Goal: Task Accomplishment & Management: Manage account settings

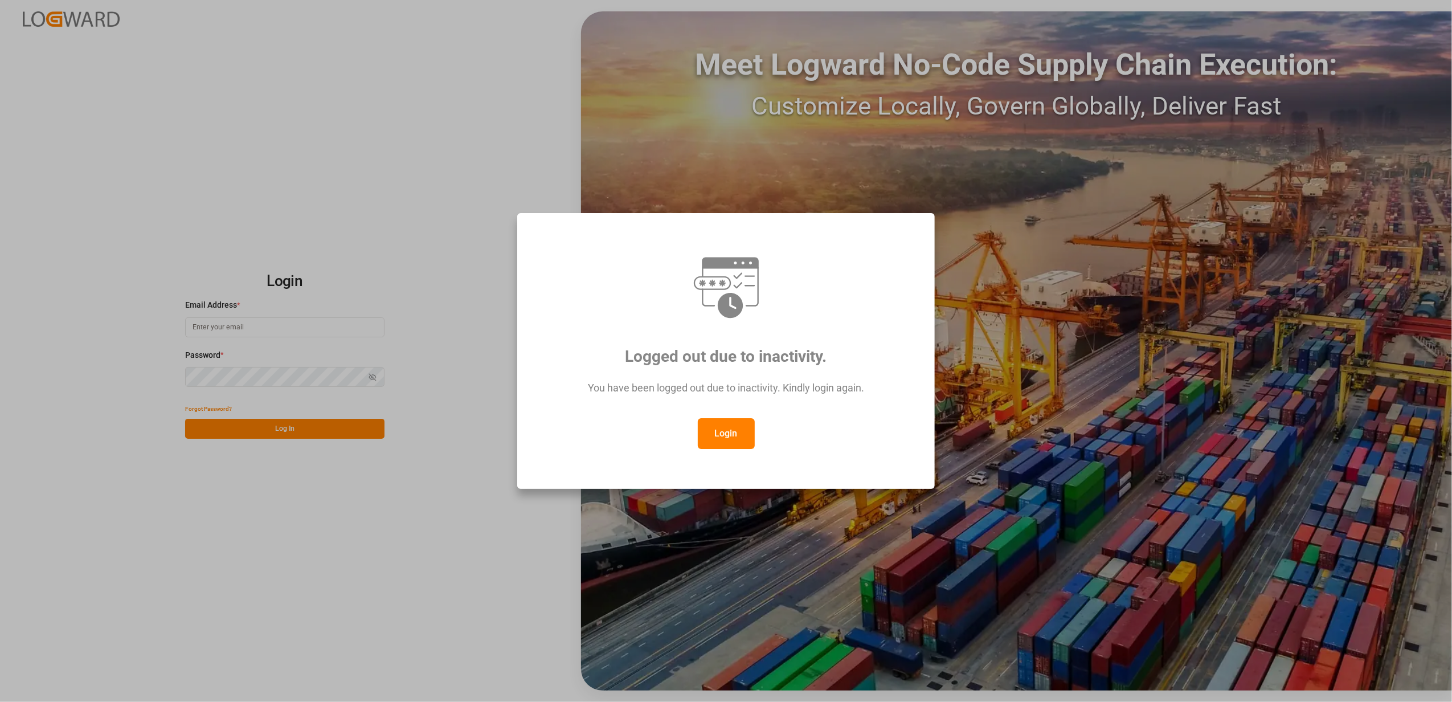
type input "[EMAIL_ADDRESS][DOMAIN_NAME]"
drag, startPoint x: 242, startPoint y: 541, endPoint x: 245, endPoint y: 534, distance: 7.1
click at [243, 537] on div "Logged out due to inactivity. You have been logged out due to inactivity. Kindl…" at bounding box center [726, 351] width 1452 height 702
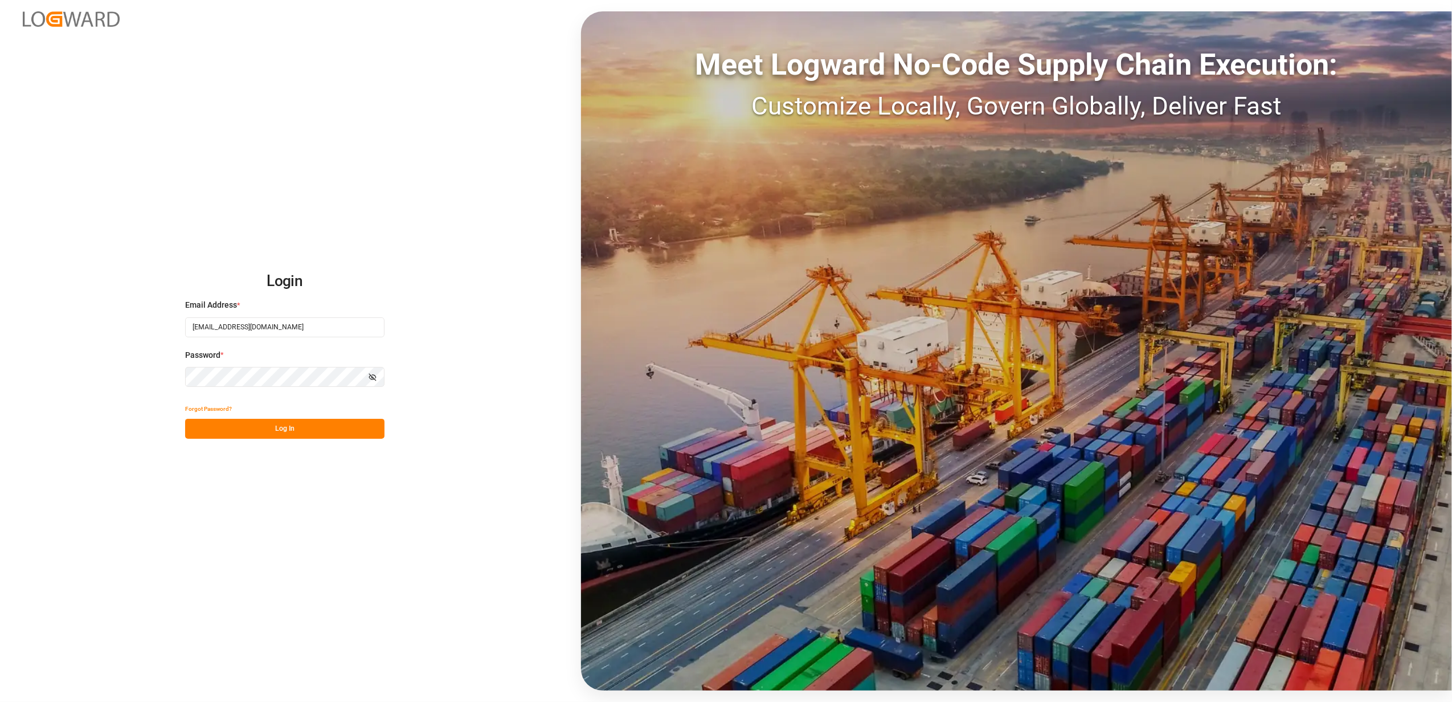
click at [330, 431] on button "Log In" at bounding box center [284, 429] width 199 height 20
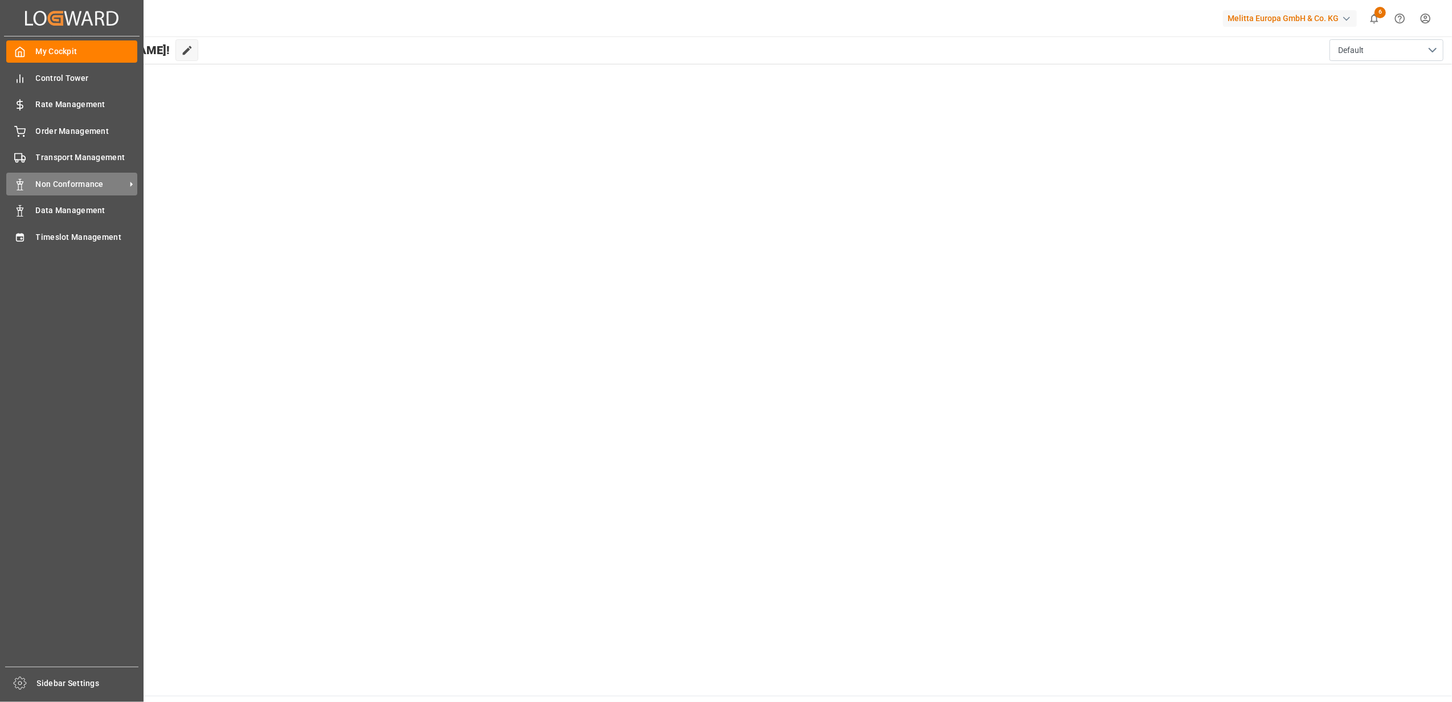
click at [68, 186] on span "Non Conformance" at bounding box center [81, 184] width 90 height 12
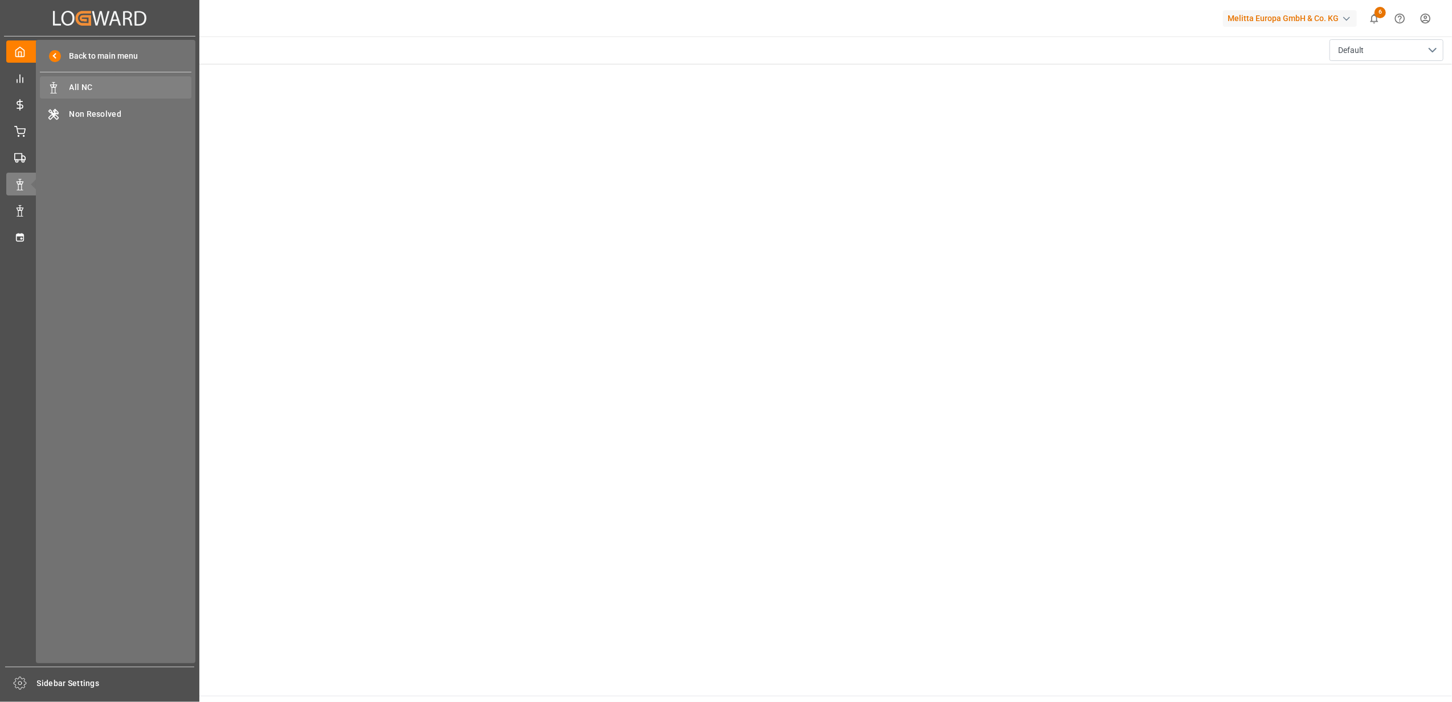
click at [145, 80] on div "All NC All NC" at bounding box center [116, 87] width 152 height 22
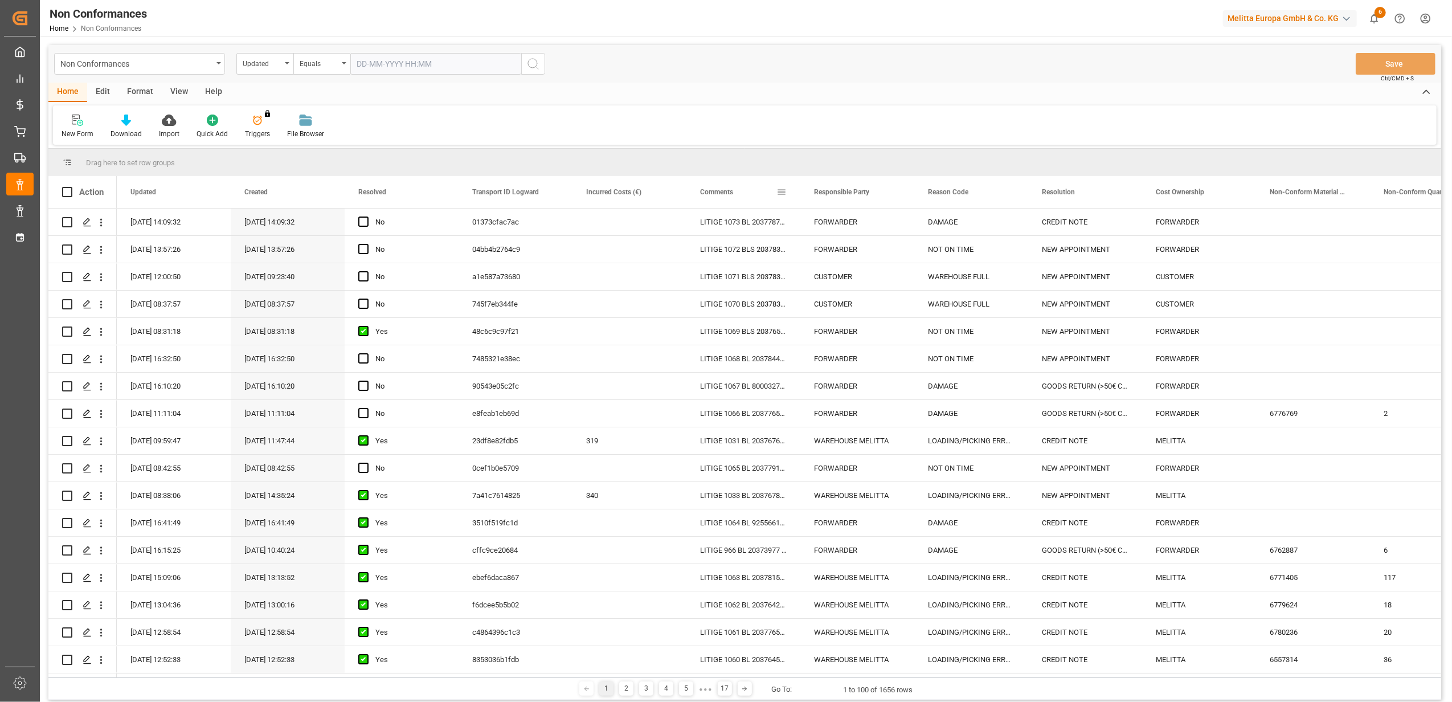
click at [779, 195] on span at bounding box center [781, 192] width 10 height 10
click at [834, 197] on span "filter" at bounding box center [834, 194] width 10 height 10
click at [886, 224] on span "Filtering operator" at bounding box center [884, 225] width 10 height 10
click at [819, 283] on span "Fuzzy search" at bounding box center [801, 280] width 42 height 9
click at [824, 258] on input "Filter Value" at bounding box center [834, 253] width 112 height 23
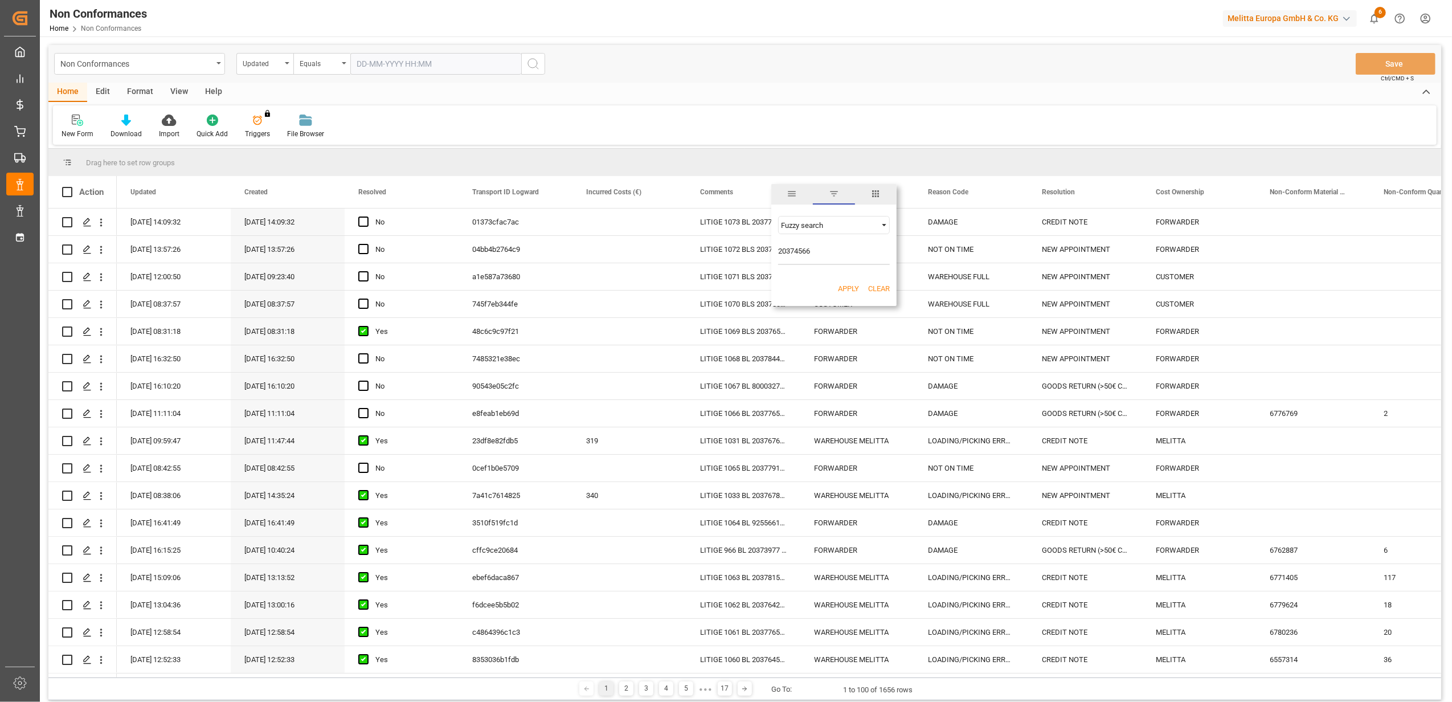
type input "20374566"
click at [853, 289] on button "Apply" at bounding box center [848, 288] width 21 height 11
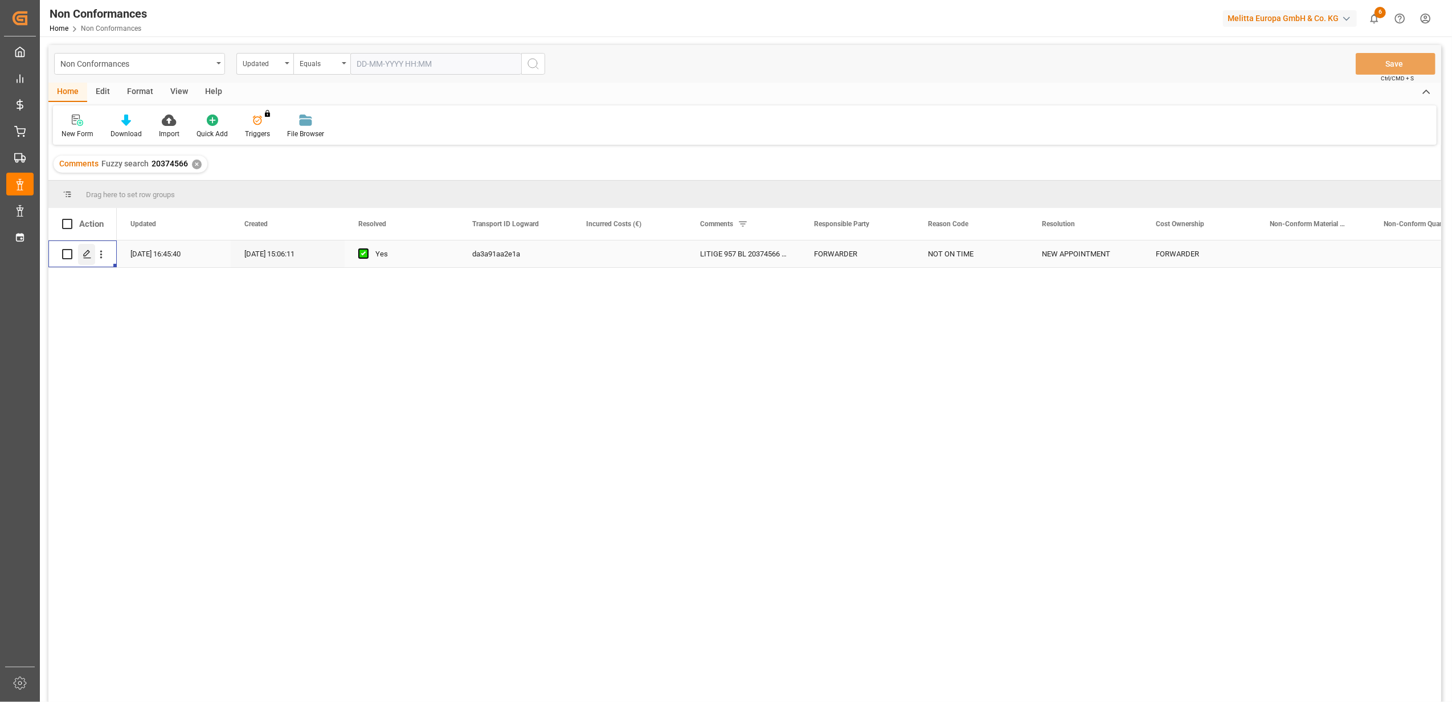
click at [89, 256] on icon "Press SPACE to select this row." at bounding box center [87, 254] width 9 height 9
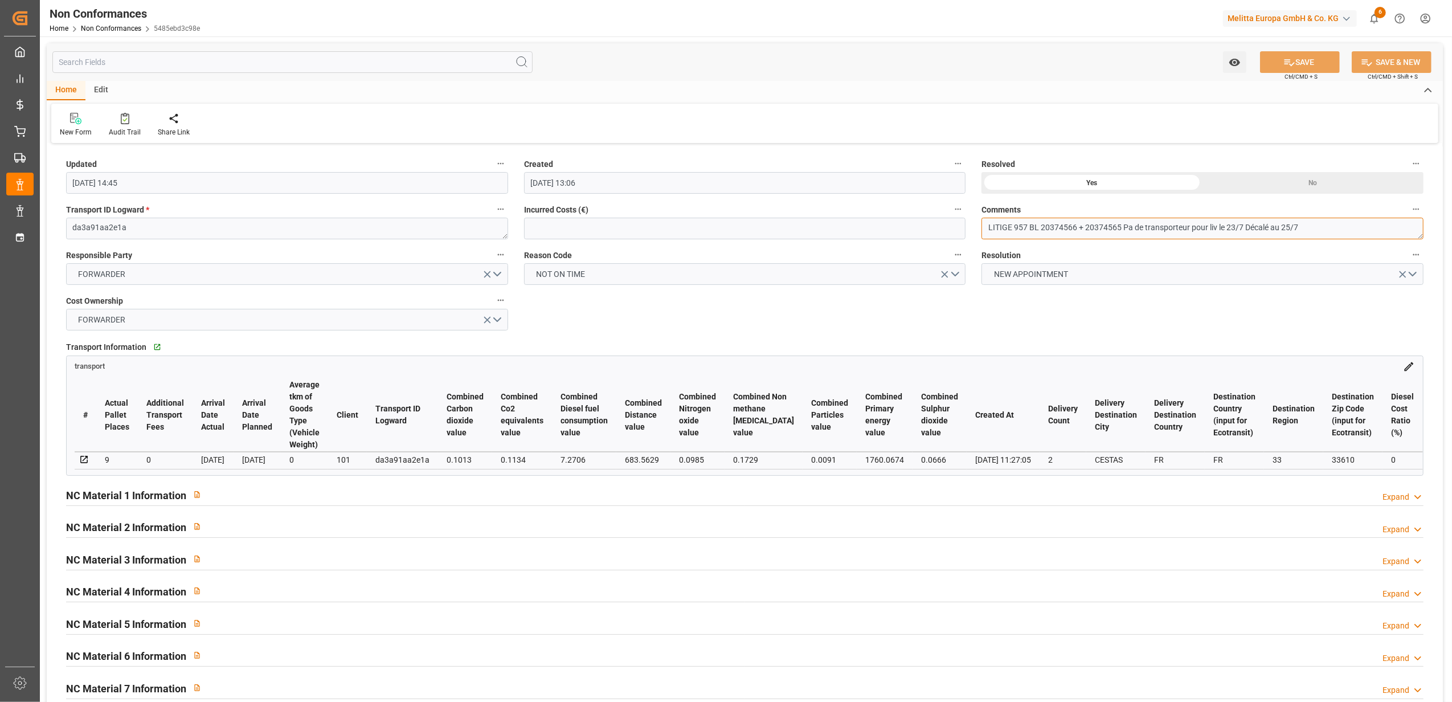
drag, startPoint x: 1321, startPoint y: 226, endPoint x: 1123, endPoint y: 232, distance: 197.2
click at [1123, 232] on textarea "LITIGE 957 BL 20374566 + 20374565 Pa de transporteur pour liv le 23/7 Décalé au…" at bounding box center [1203, 229] width 442 height 22
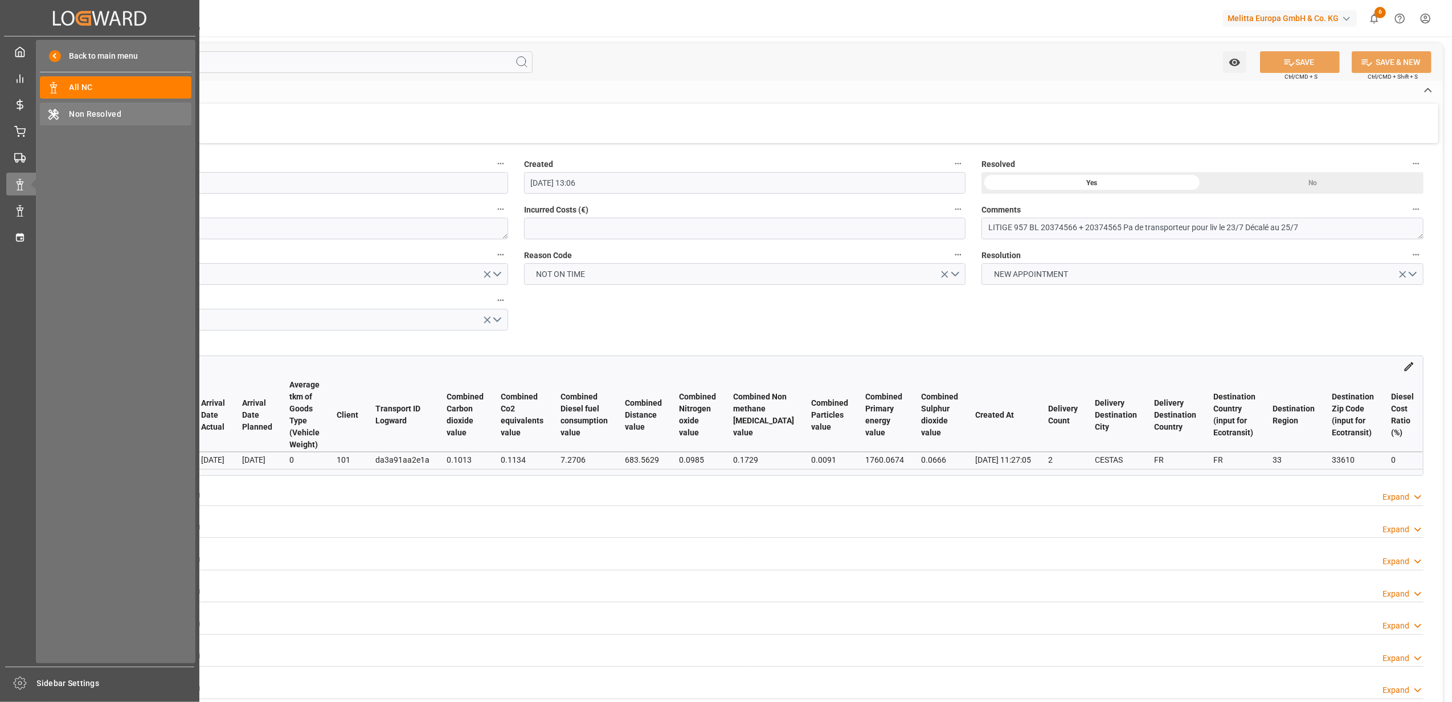
click at [144, 112] on span "Non Resolved" at bounding box center [131, 114] width 122 height 12
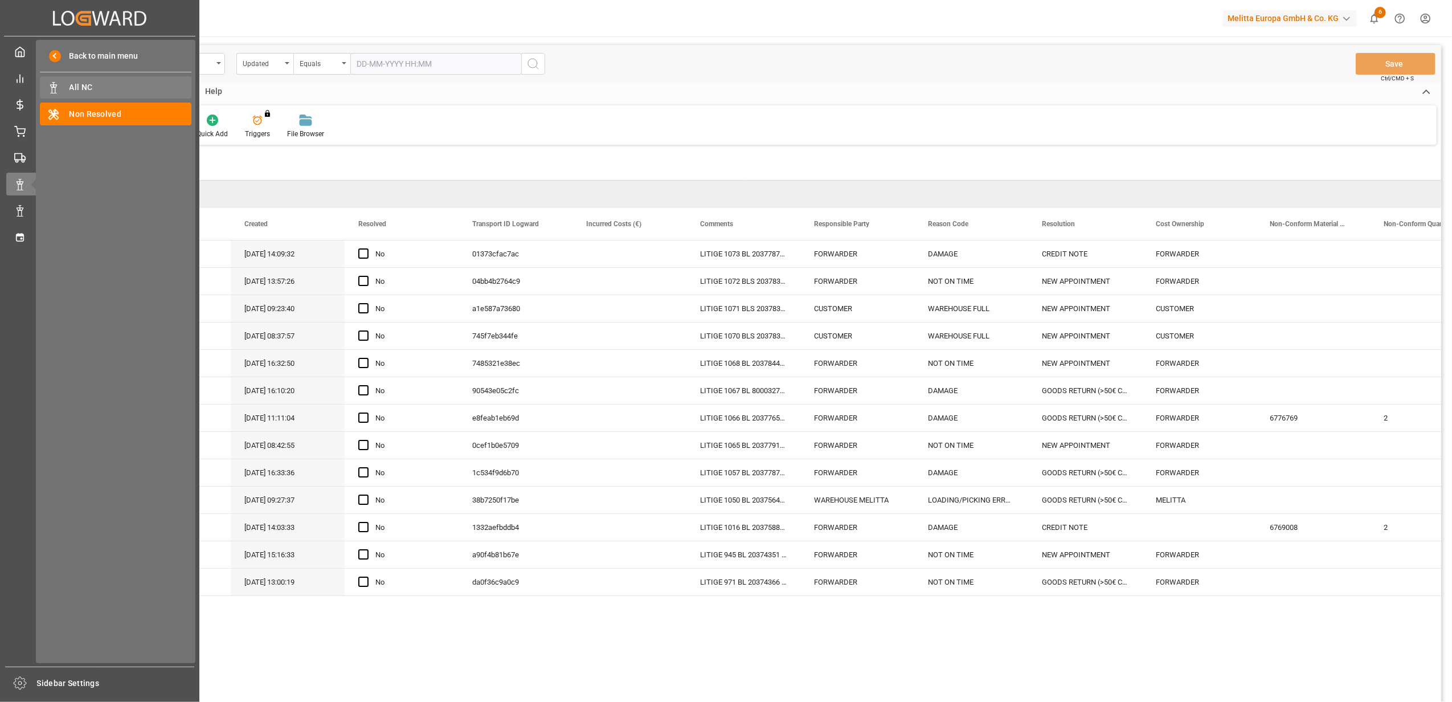
click at [79, 80] on div "All NC All NC" at bounding box center [116, 87] width 152 height 22
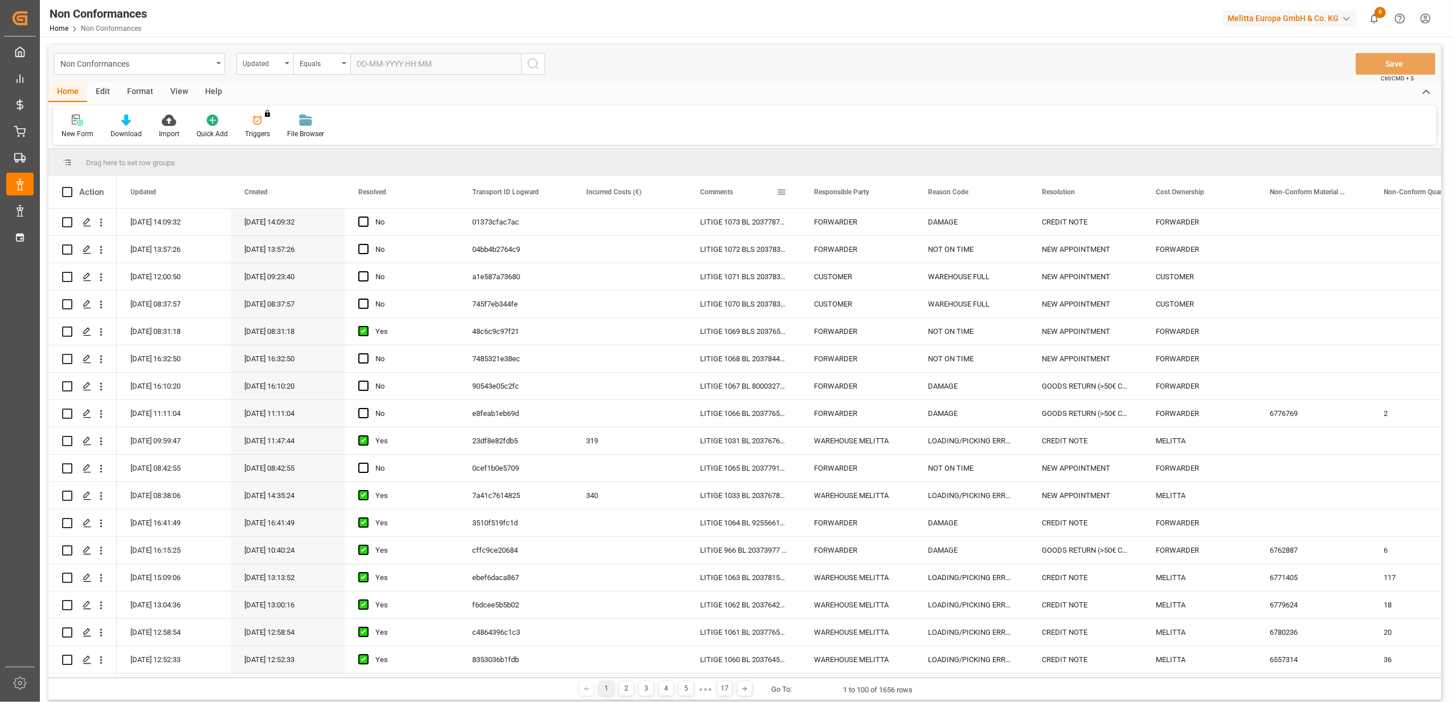
click at [778, 194] on span at bounding box center [781, 192] width 10 height 10
click at [831, 197] on span "filter" at bounding box center [834, 194] width 10 height 10
click at [884, 224] on span "Filtering operator" at bounding box center [884, 225] width 10 height 10
click at [832, 284] on div "Fuzzy search" at bounding box center [834, 280] width 112 height 18
click at [840, 261] on input "Filter Value" at bounding box center [834, 253] width 112 height 23
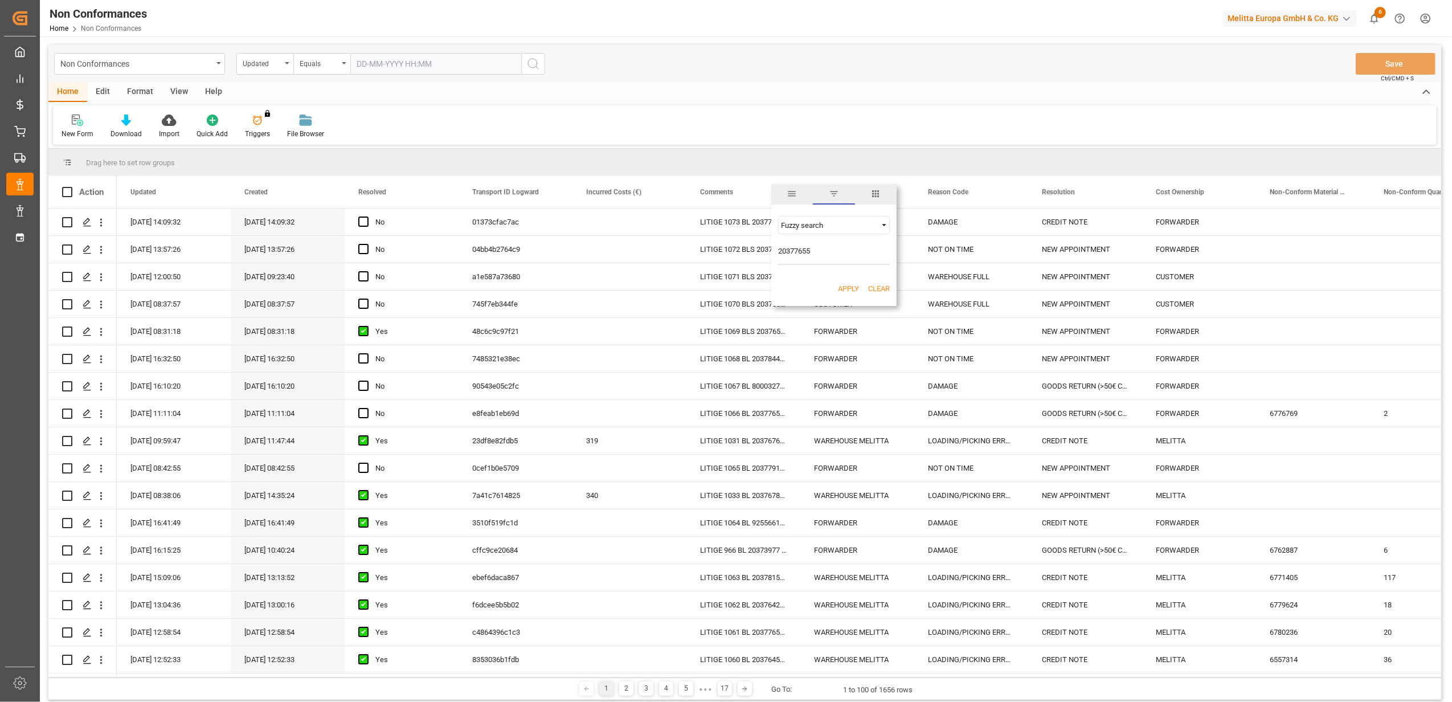
type input "20377655"
click at [850, 288] on button "Apply" at bounding box center [848, 288] width 21 height 11
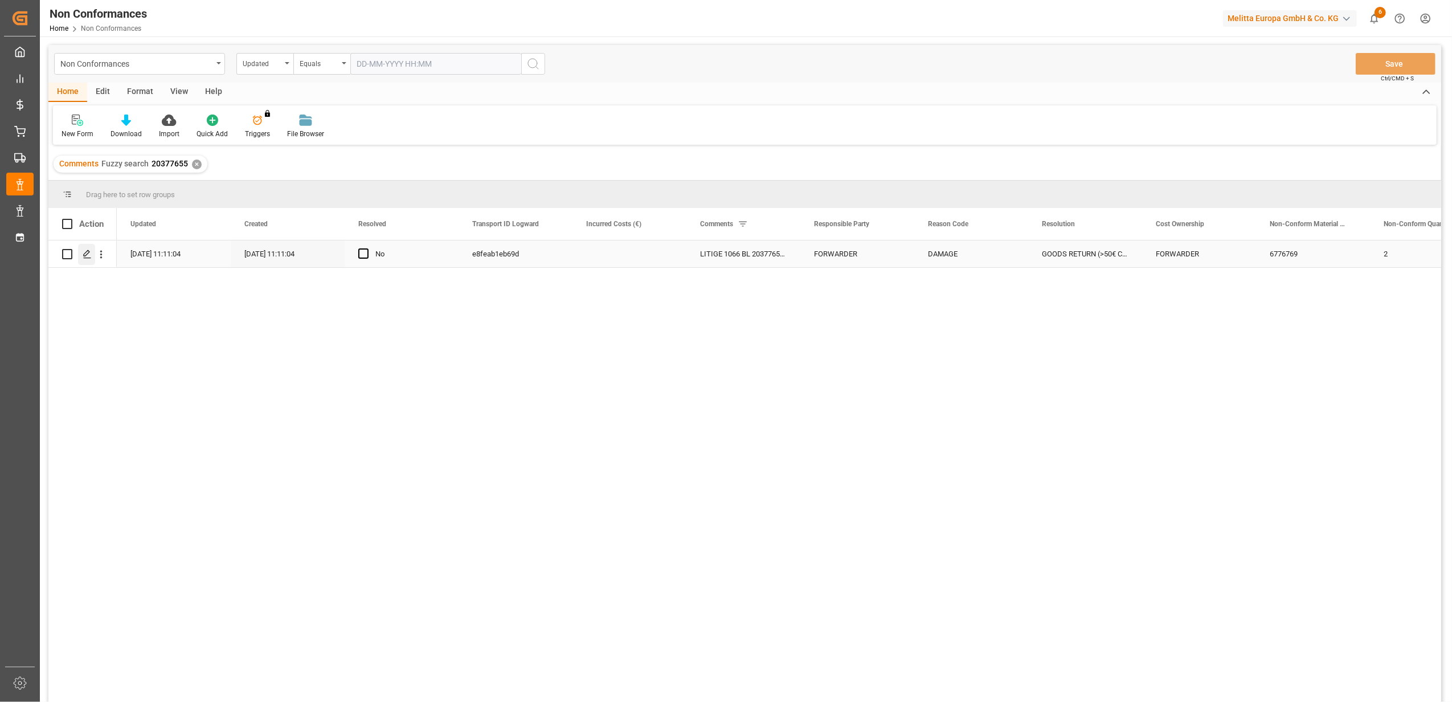
click at [85, 256] on icon "Press SPACE to select this row." at bounding box center [87, 254] width 9 height 9
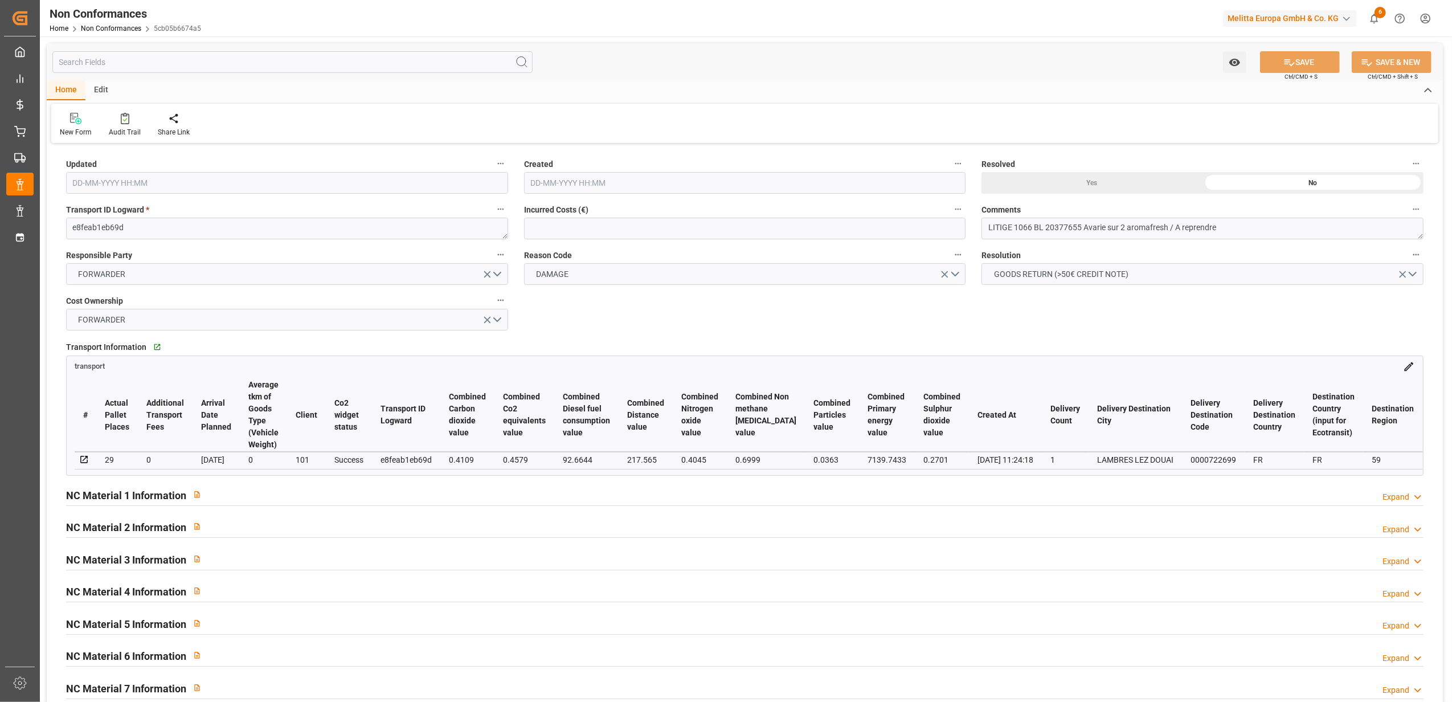
type input "[DATE] 09:11"
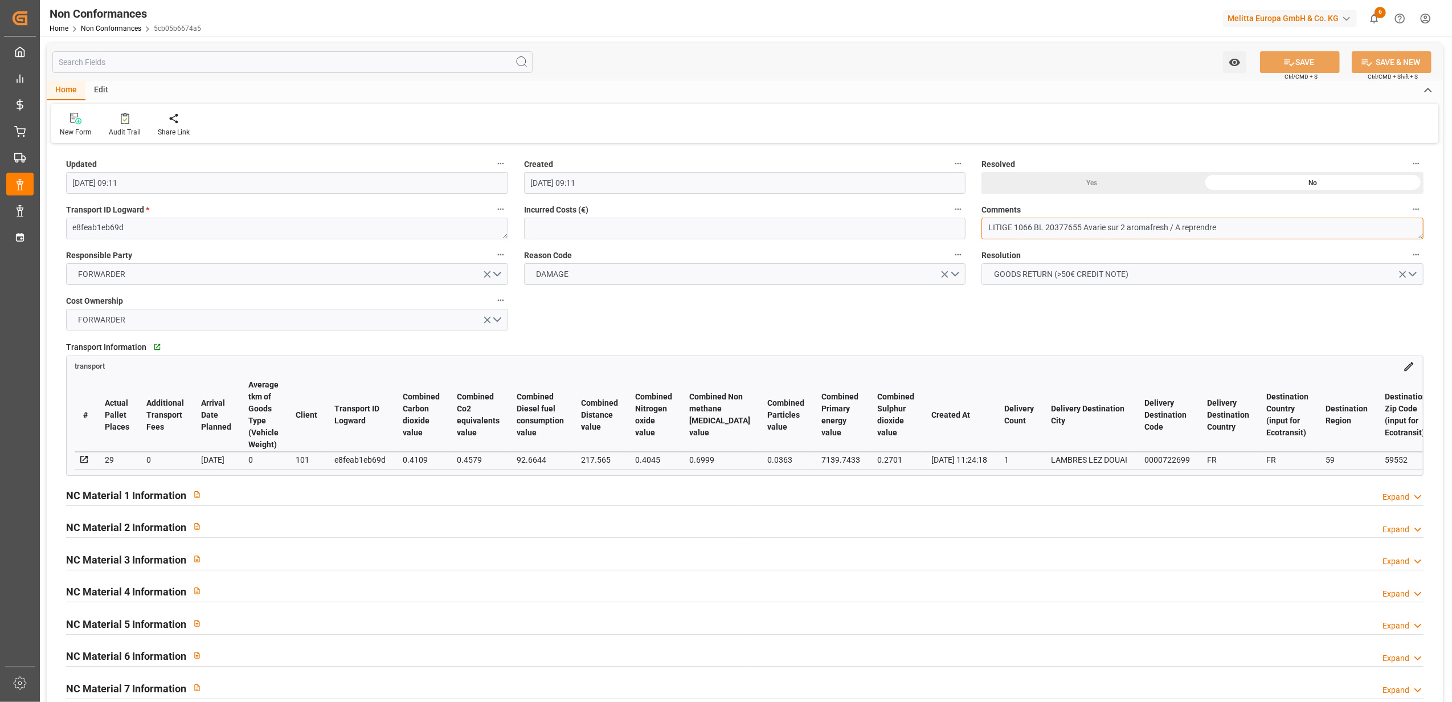
drag, startPoint x: 1170, startPoint y: 224, endPoint x: 1031, endPoint y: 235, distance: 140.0
click at [1031, 235] on textarea "LITIGE 1066 BL 20377655 Avarie sur 2 aromafresh / A reprendre" at bounding box center [1203, 229] width 442 height 22
drag, startPoint x: 1222, startPoint y: 227, endPoint x: 1035, endPoint y: 238, distance: 187.7
click at [1035, 238] on textarea "LITIGE 1066 BL 20377655 Avarie sur 2 aromafresh / A reprendre" at bounding box center [1203, 229] width 442 height 22
click at [1176, 308] on div "Updated [DATE] 09:11 Created [DATE] 09:11 Resolved Yes No Transport ID Logward …" at bounding box center [745, 495] width 1396 height 698
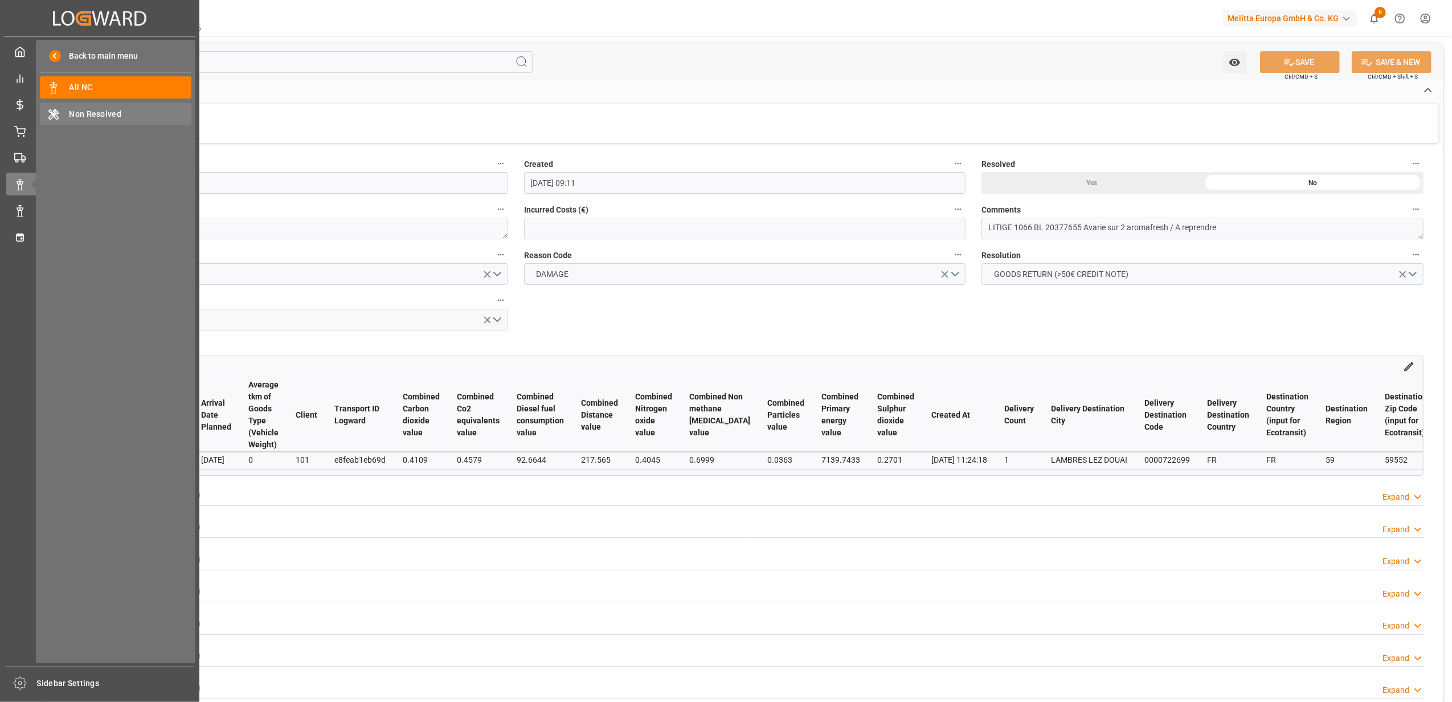
click at [64, 112] on div "Non Resolved Non Resolved" at bounding box center [116, 114] width 152 height 22
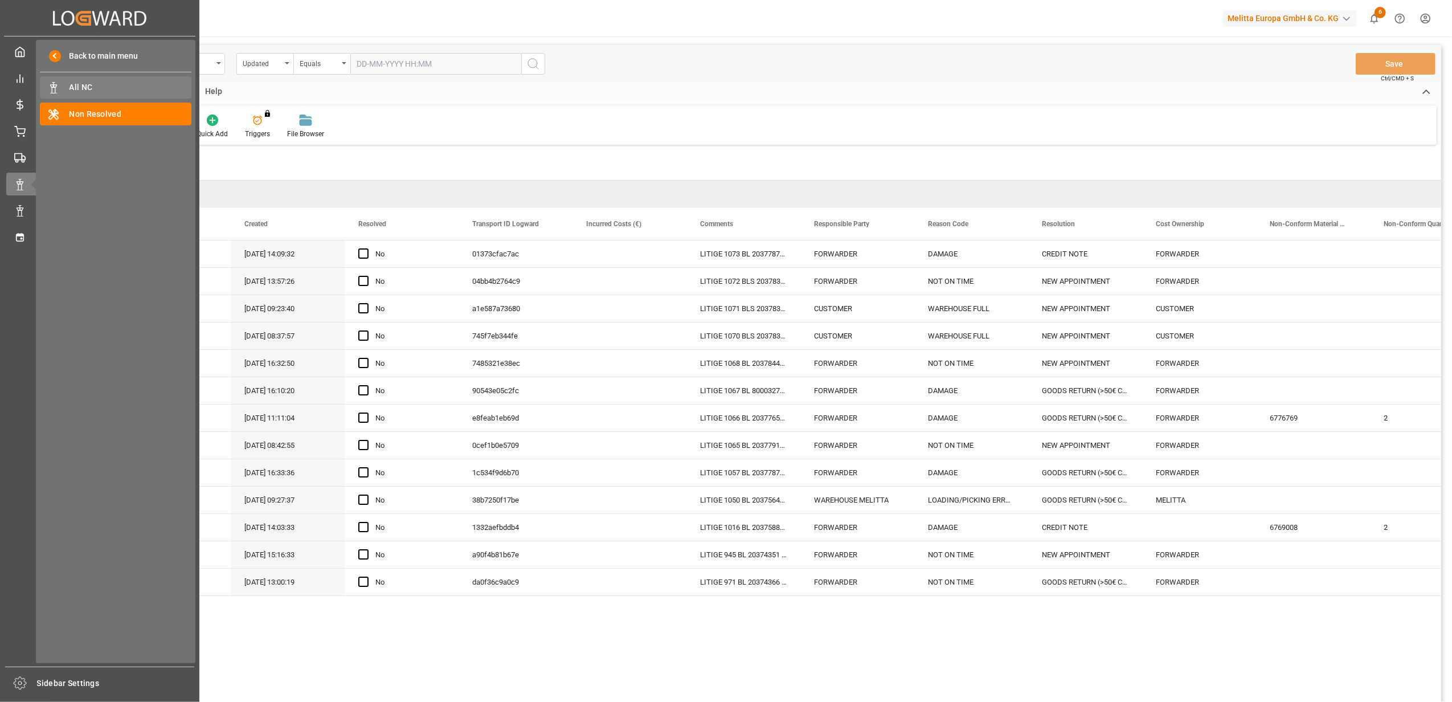
click at [103, 76] on div "All NC All NC" at bounding box center [116, 87] width 152 height 22
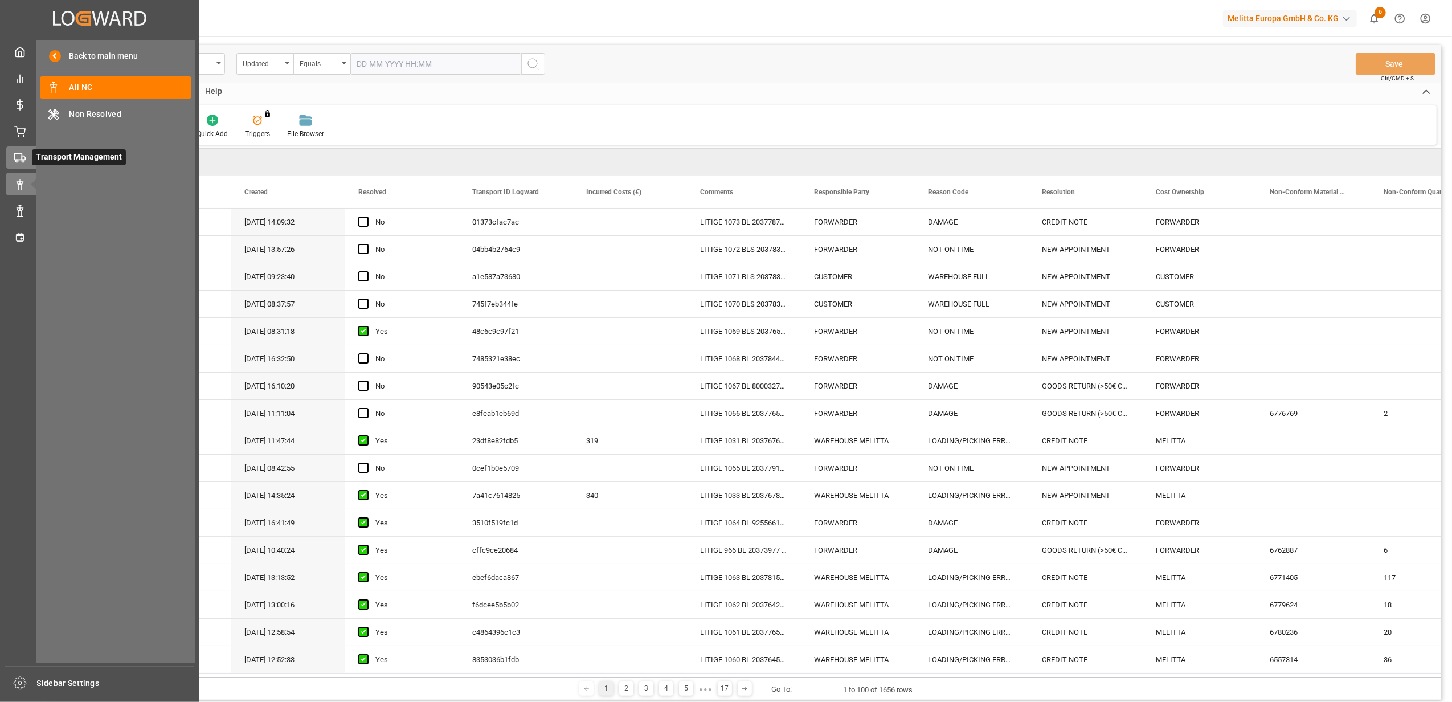
drag, startPoint x: 10, startPoint y: 136, endPoint x: 30, endPoint y: 146, distance: 22.7
click at [10, 136] on div at bounding box center [15, 131] width 19 height 12
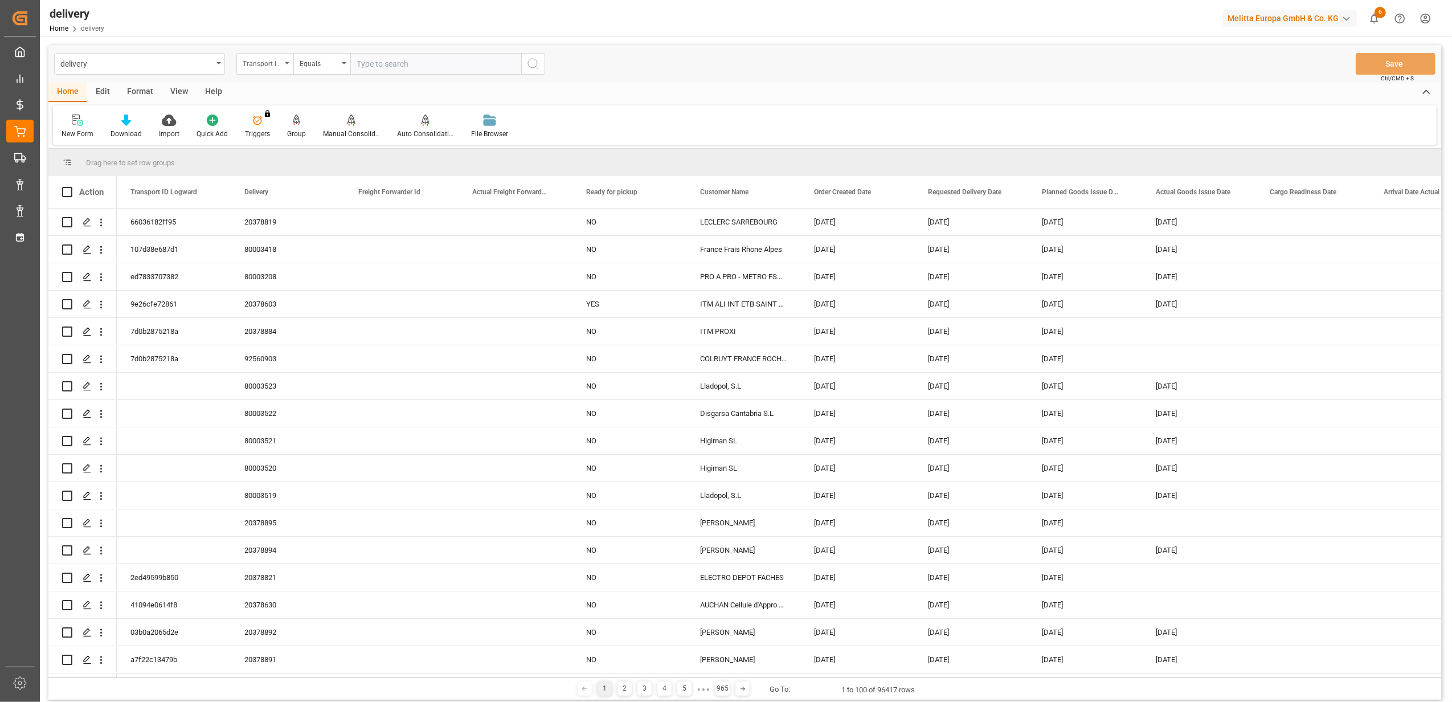
click at [287, 63] on icon "open menu" at bounding box center [287, 63] width 5 height 2
click at [280, 144] on div "Delivery" at bounding box center [322, 140] width 170 height 24
click at [428, 63] on input "text" at bounding box center [435, 64] width 171 height 22
type input "20378449"
click at [537, 65] on circle "search button" at bounding box center [532, 63] width 9 height 9
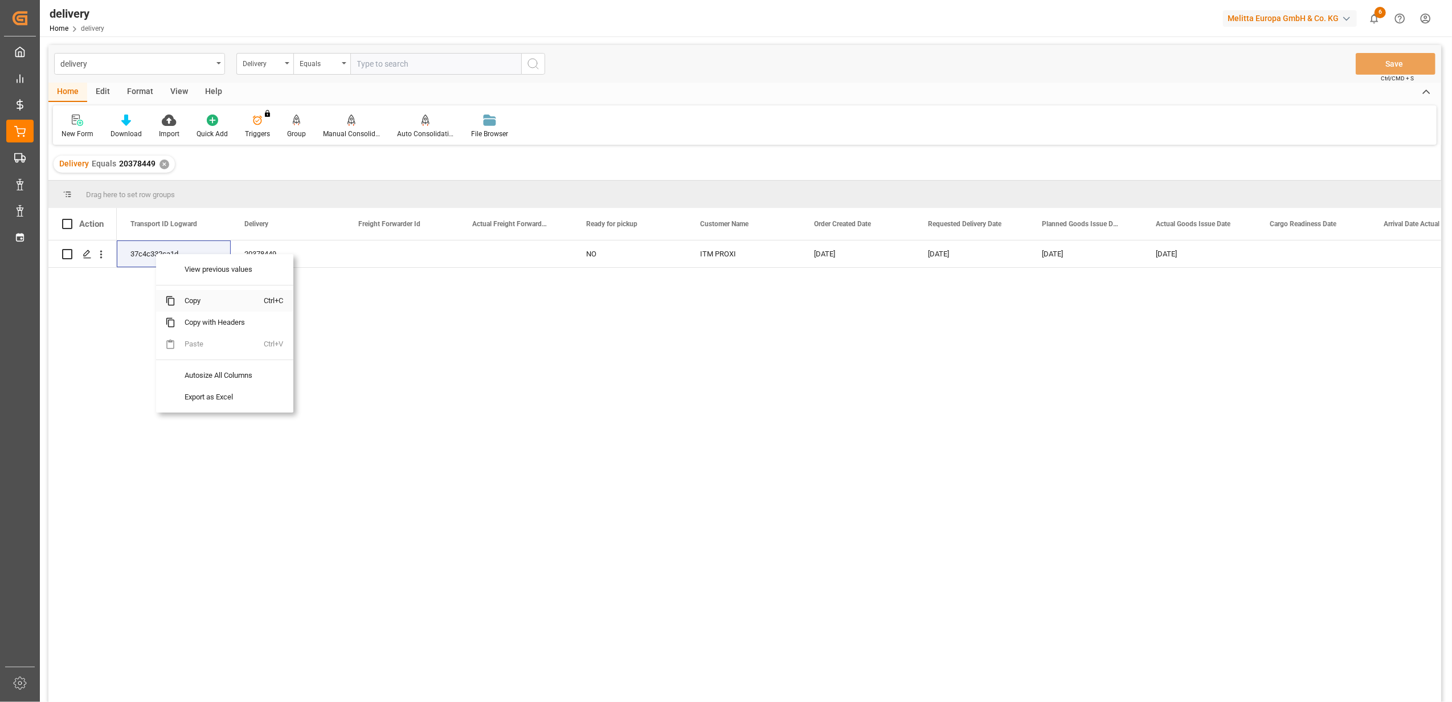
click at [192, 299] on span "Copy" at bounding box center [219, 301] width 89 height 22
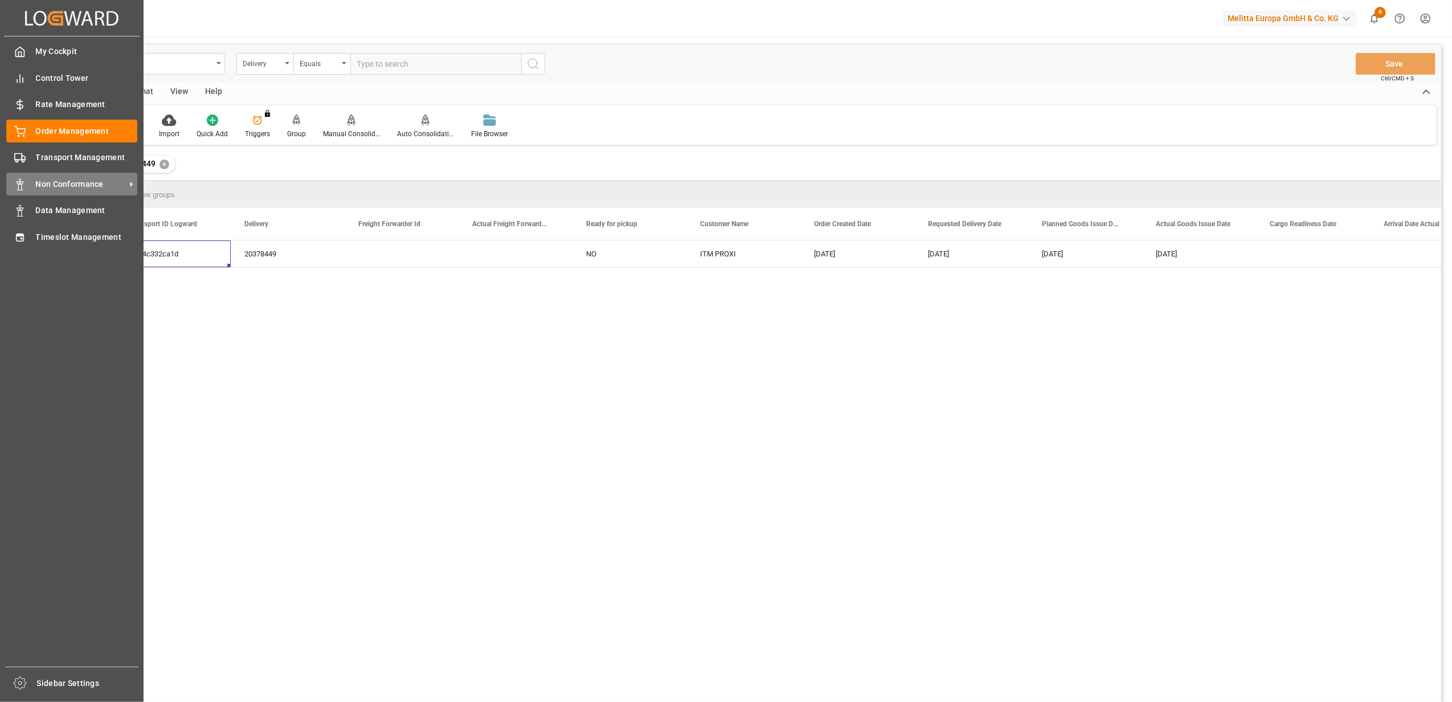
click at [66, 181] on span "Non Conformance" at bounding box center [81, 184] width 90 height 12
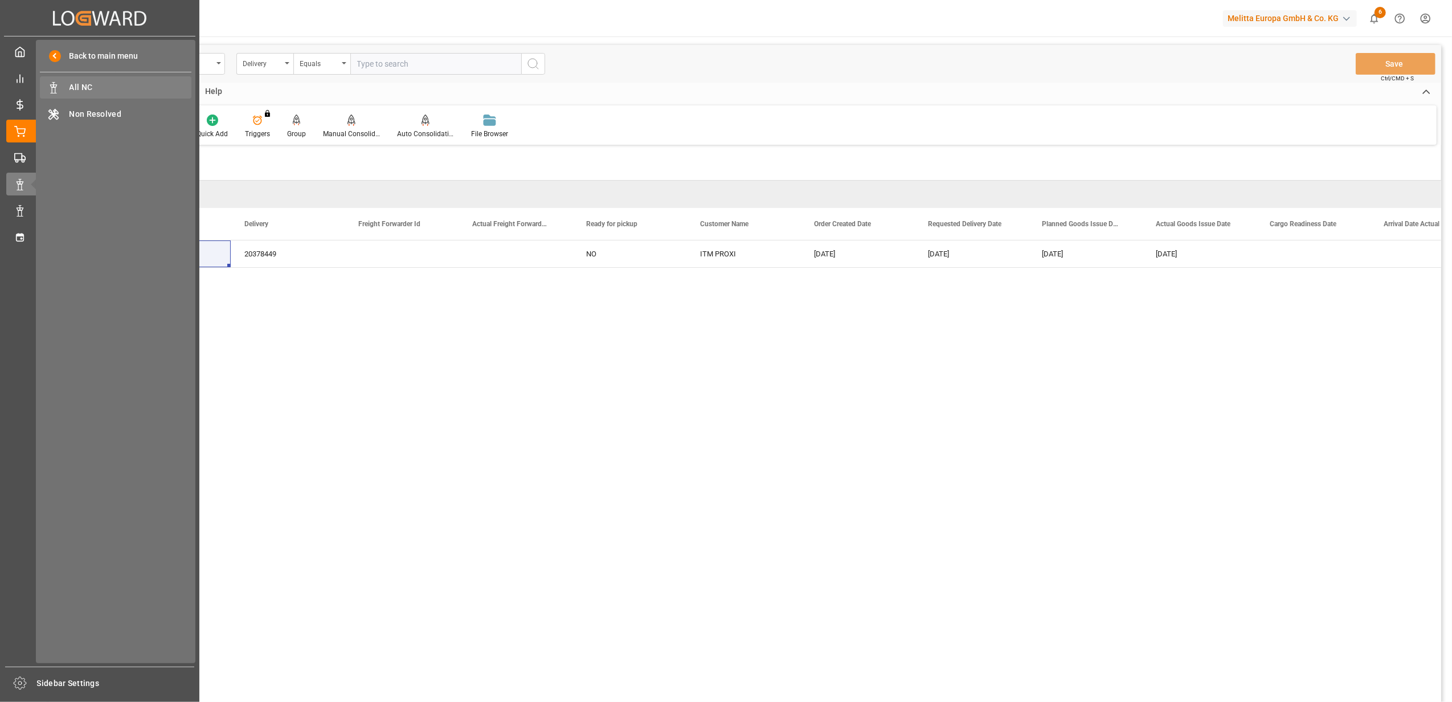
click at [91, 92] on span "All NC" at bounding box center [131, 87] width 122 height 12
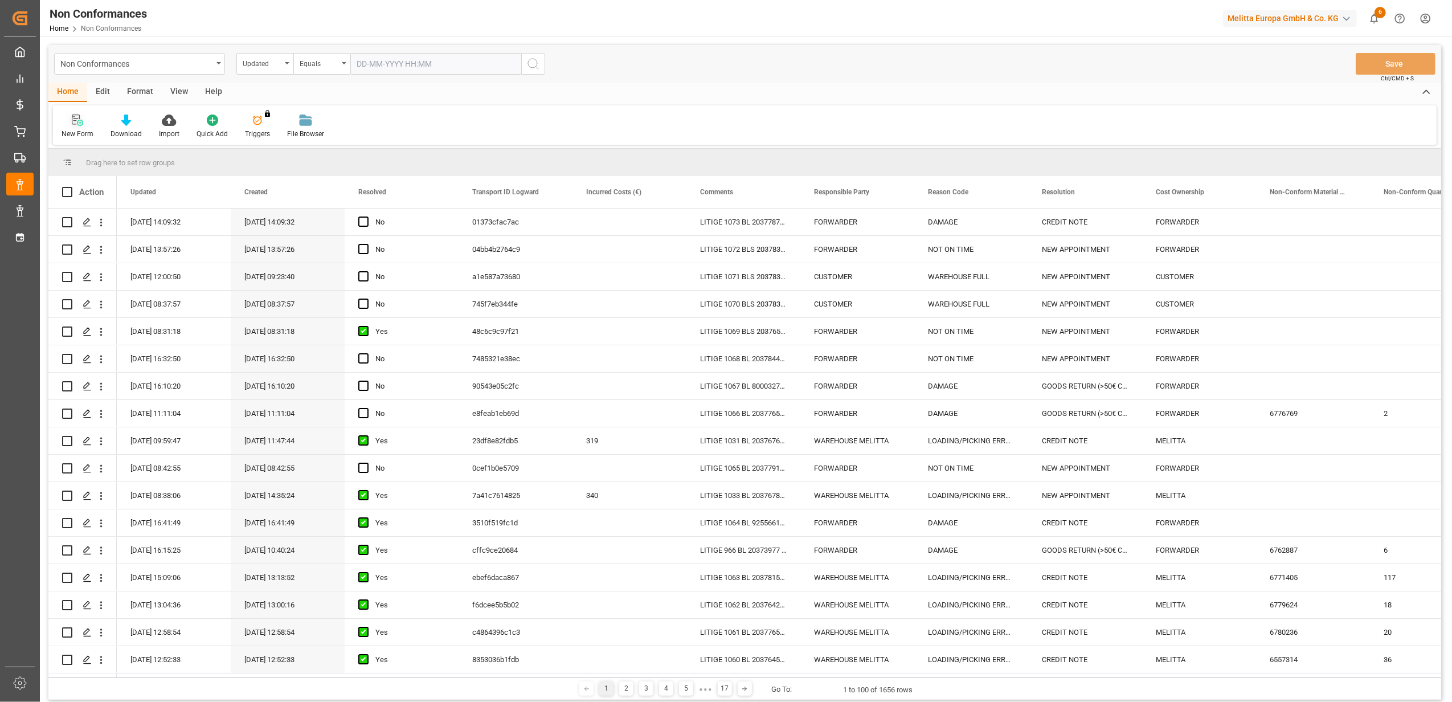
click at [80, 122] on icon at bounding box center [80, 123] width 6 height 6
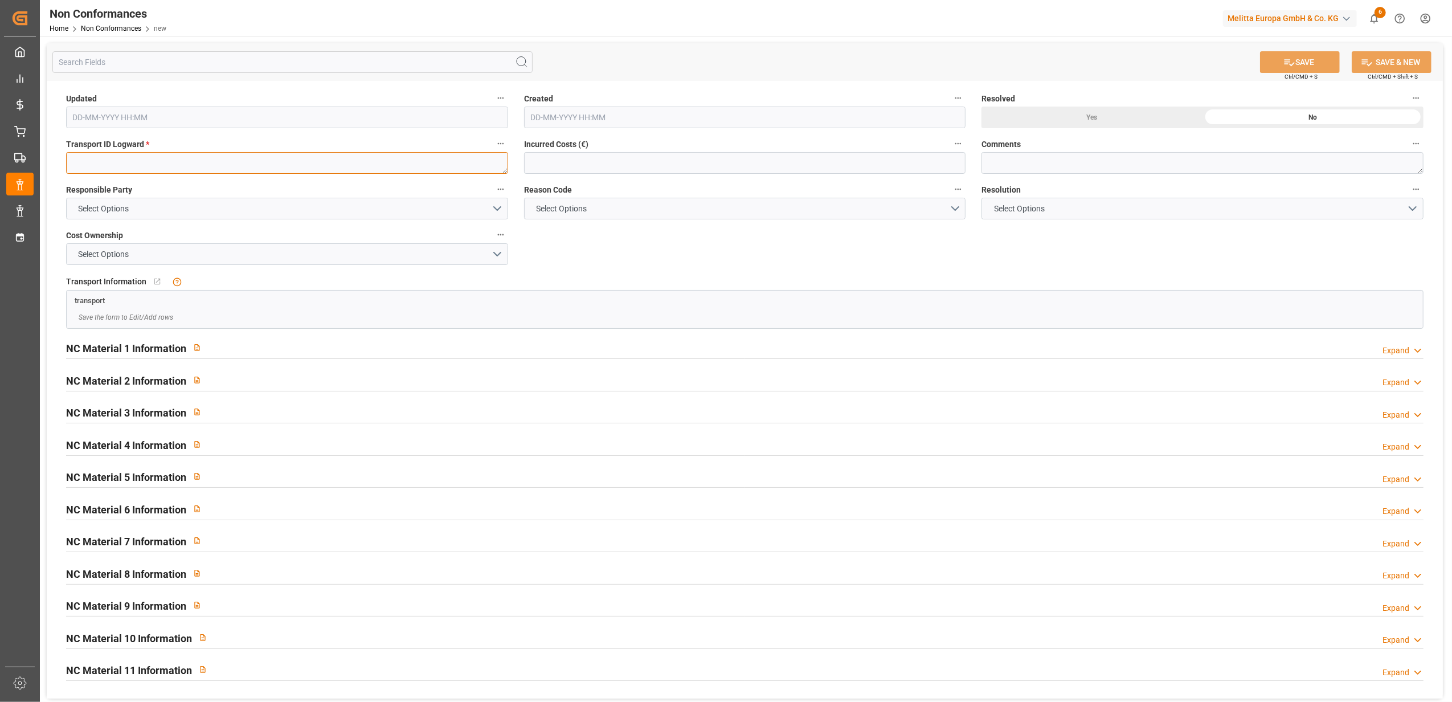
click at [103, 169] on textarea at bounding box center [287, 163] width 442 height 22
paste textarea "37c4c332ca1d"
type textarea "37c4c332ca1d"
click at [494, 204] on button "Select Options" at bounding box center [287, 209] width 442 height 22
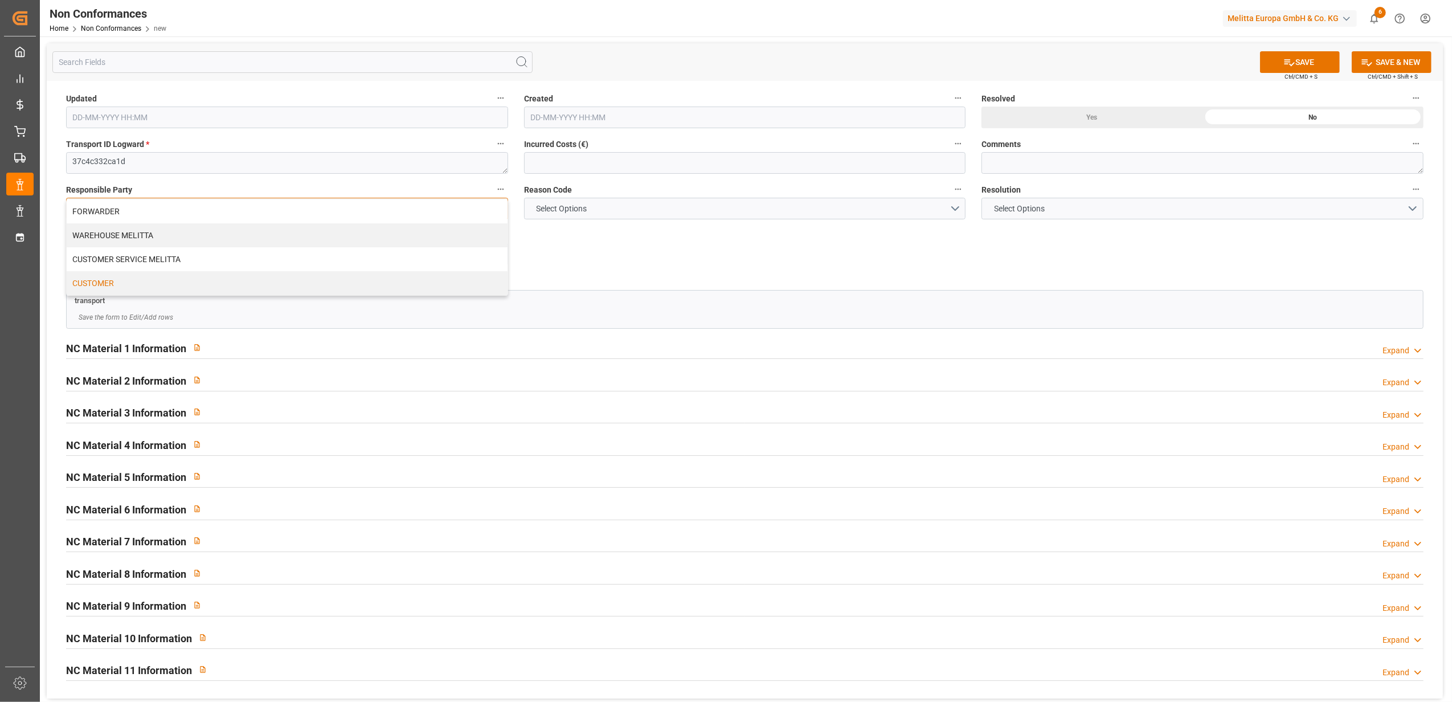
click at [92, 281] on div "CUSTOMER" at bounding box center [287, 283] width 441 height 24
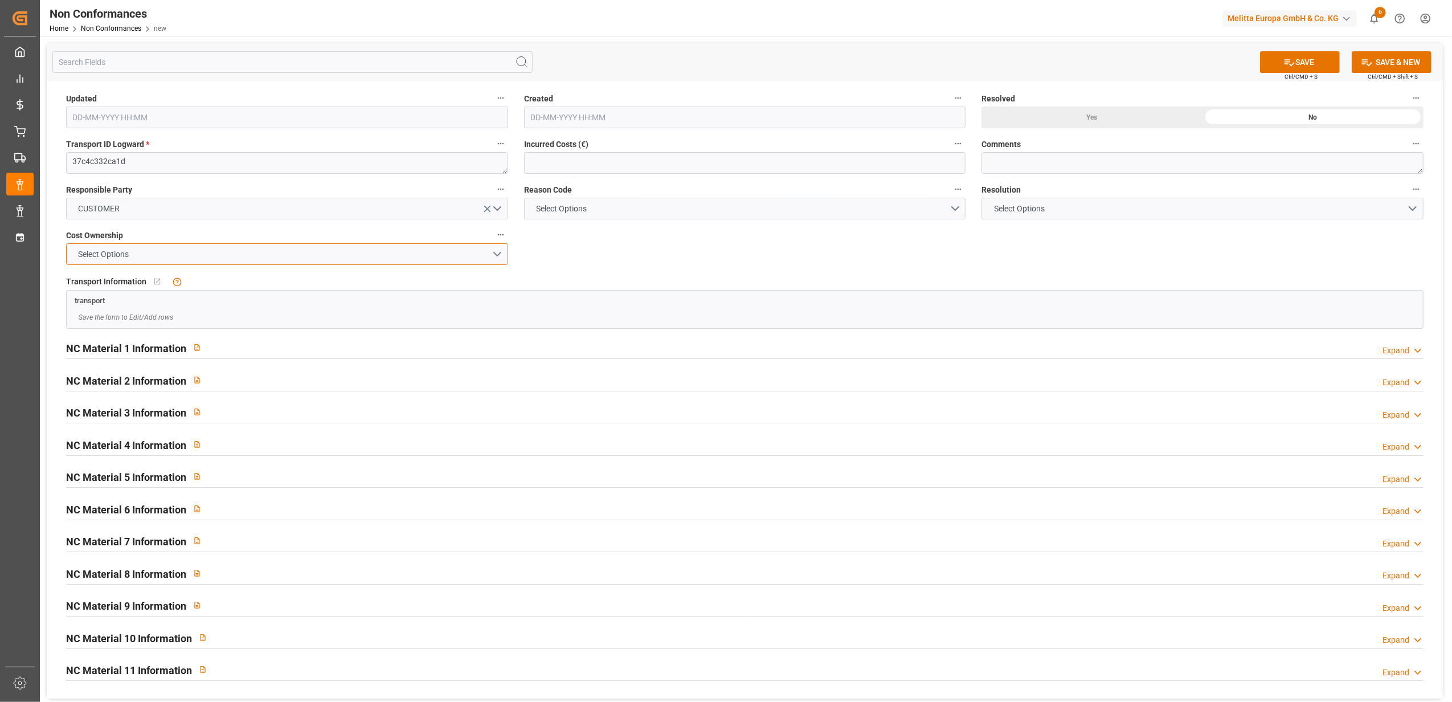
click at [499, 255] on button "Select Options" at bounding box center [287, 254] width 442 height 22
click at [315, 316] on div "CUSTOMER" at bounding box center [287, 305] width 441 height 24
click at [1414, 208] on button "Select Options" at bounding box center [1203, 209] width 442 height 22
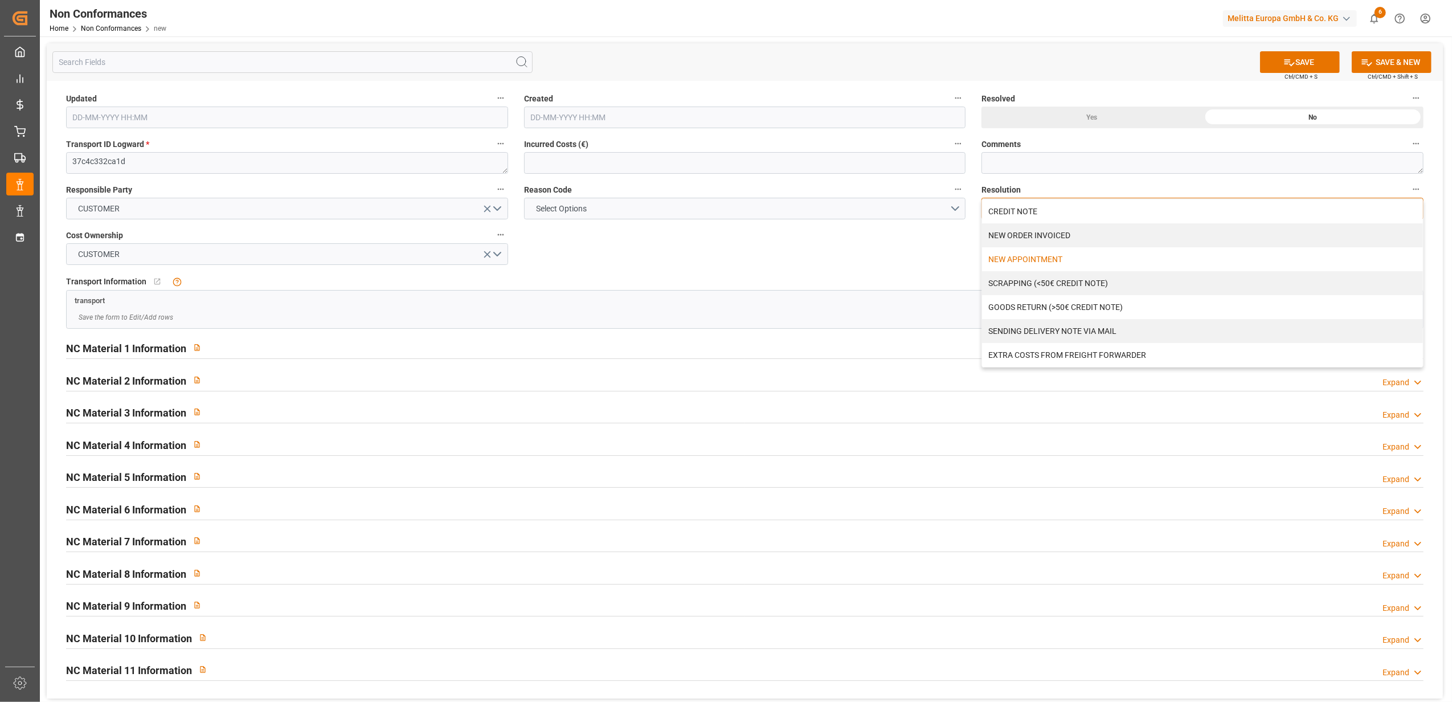
click at [1005, 262] on div "NEW APPOINTMENT" at bounding box center [1202, 259] width 441 height 24
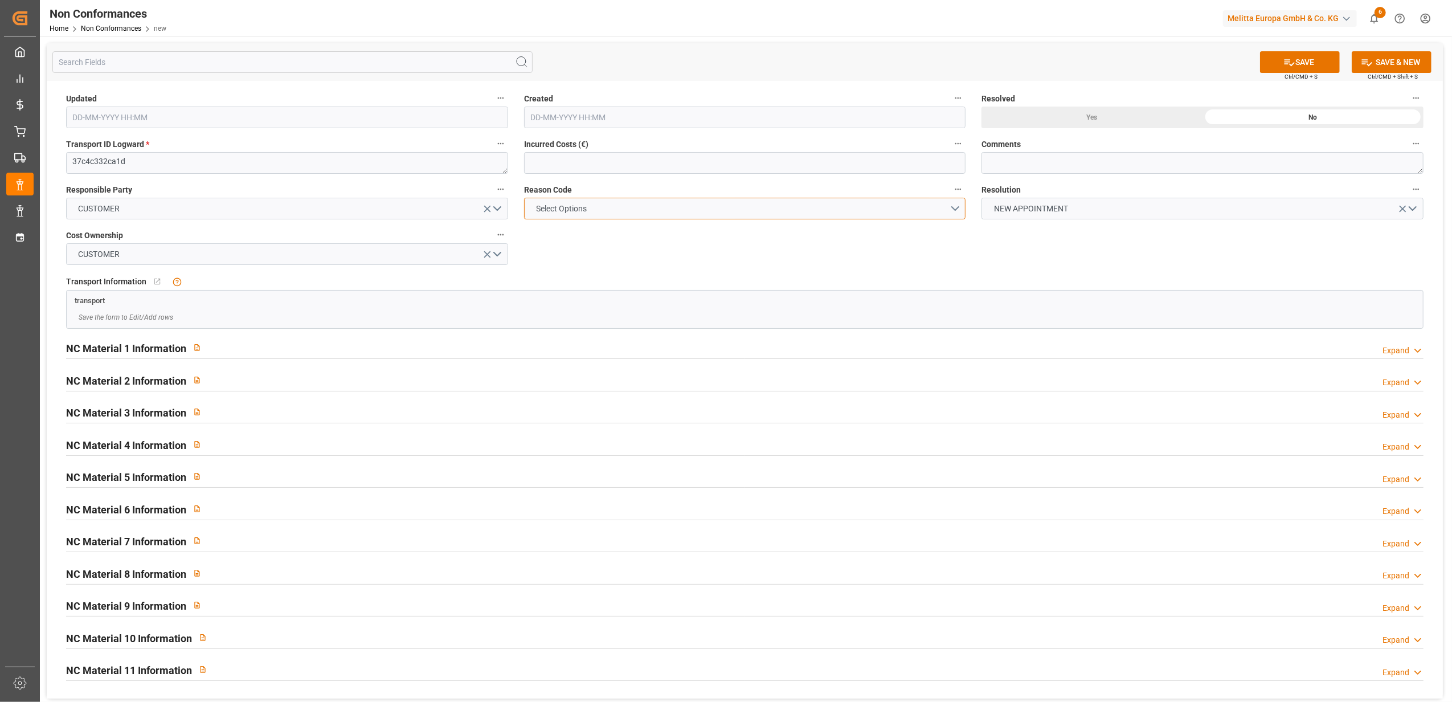
click at [955, 207] on button "Select Options" at bounding box center [745, 209] width 442 height 22
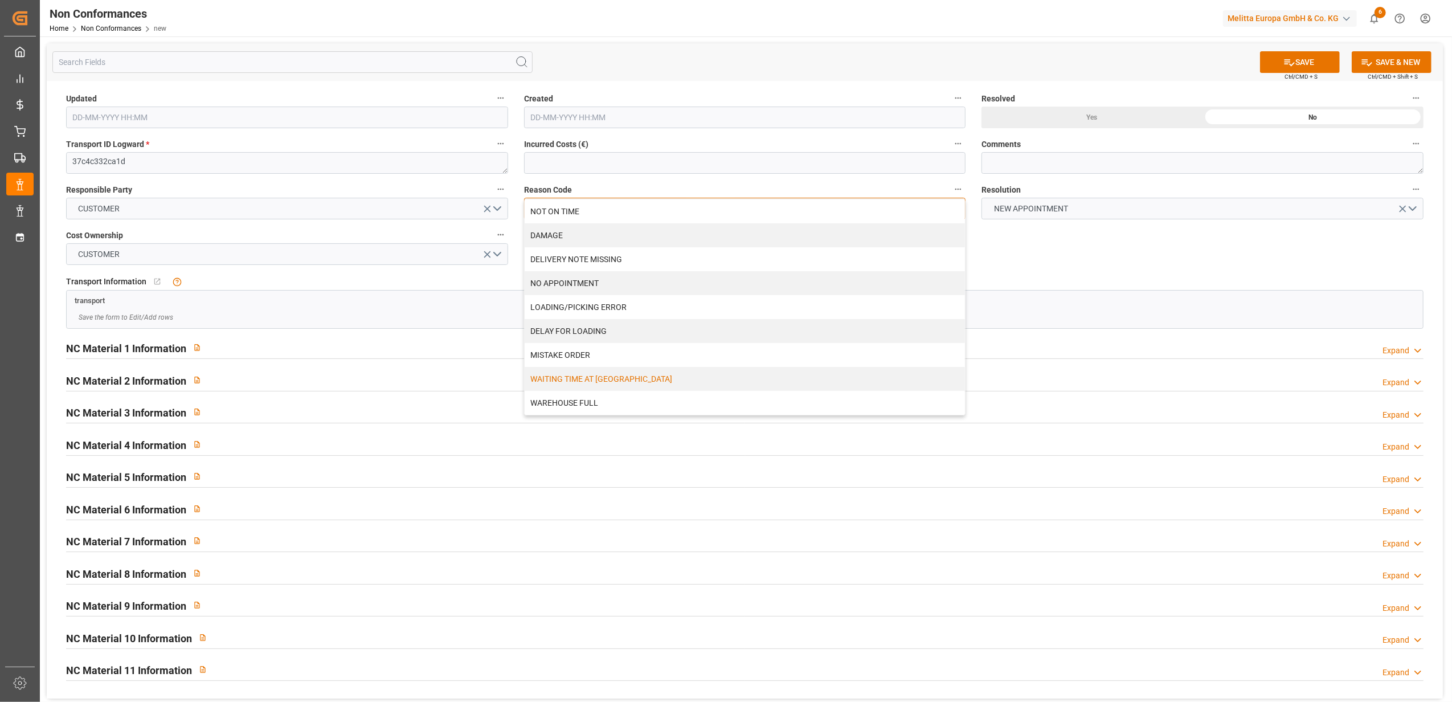
click at [712, 377] on div "WAITING TIME AT [GEOGRAPHIC_DATA]" at bounding box center [745, 379] width 441 height 24
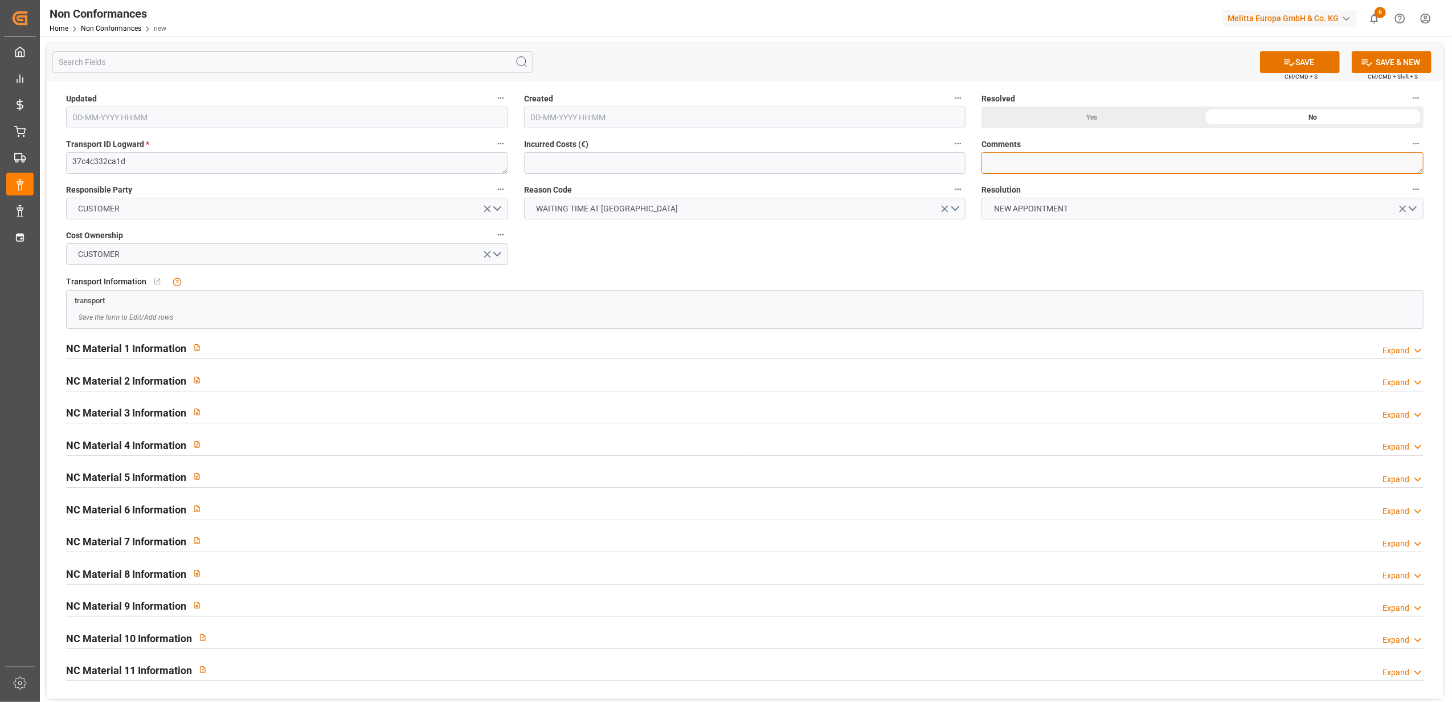
click at [1069, 167] on textarea at bounding box center [1203, 163] width 442 height 22
type textarea "LITIGE 1074 BL 20378449 Refusé au rdv du 23/9 pas pour eux ! Nouveau rdv le"
click at [1292, 63] on icon at bounding box center [1290, 62] width 10 height 7
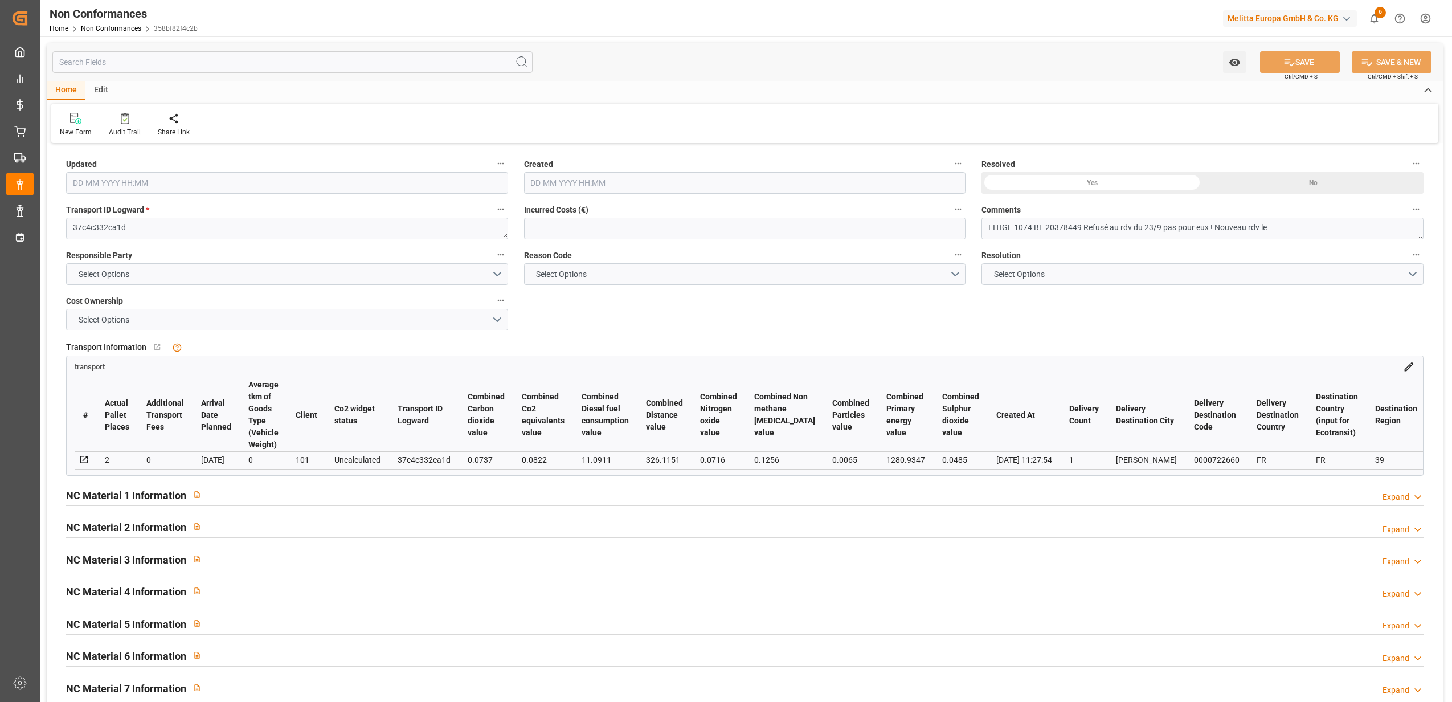
type input "23-09-2025 13:34"
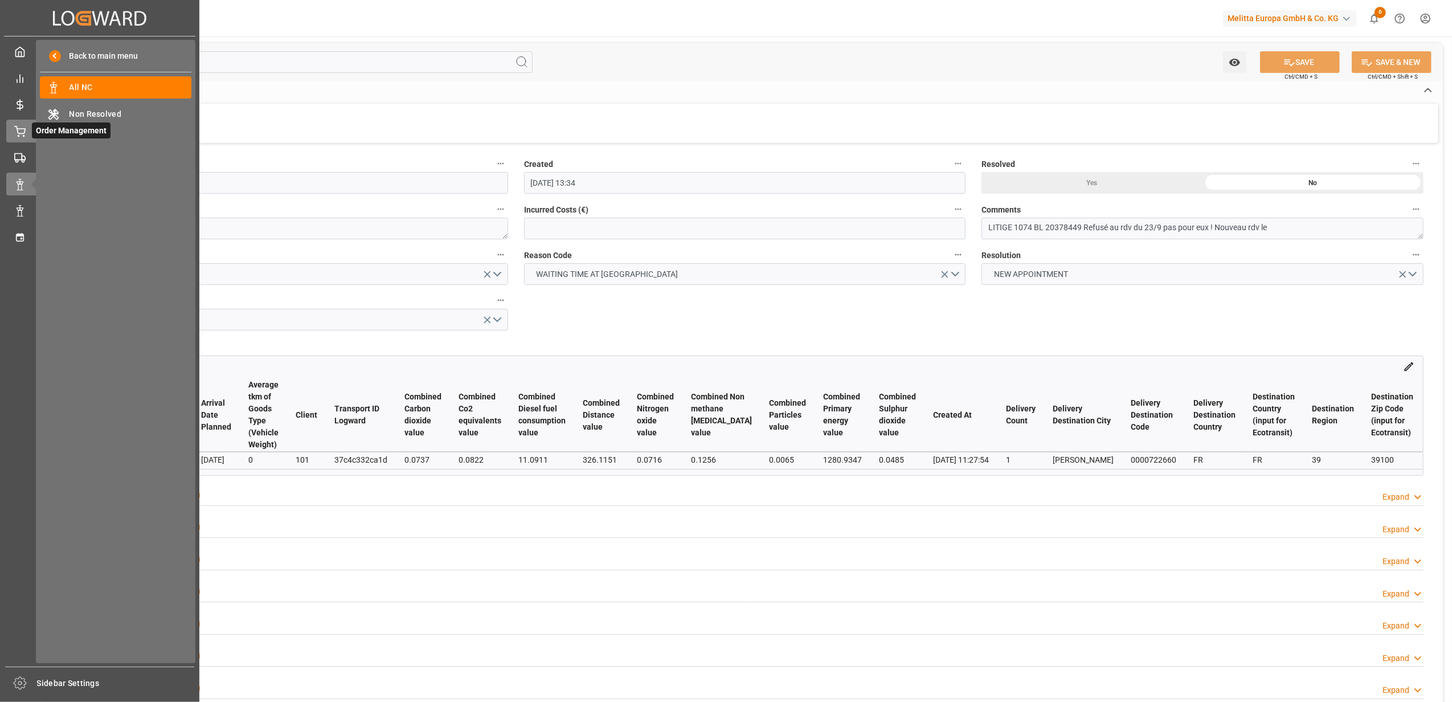
click at [14, 136] on div at bounding box center [15, 131] width 19 height 12
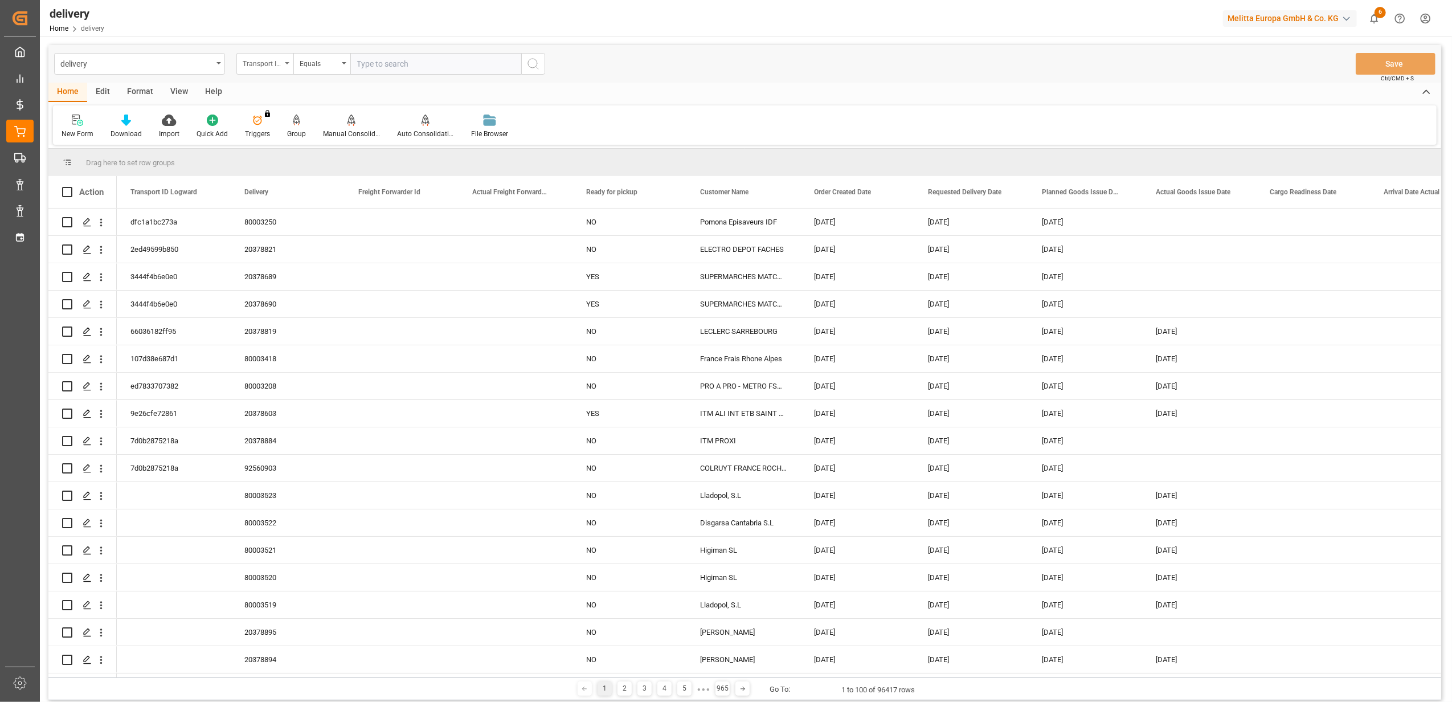
click at [288, 67] on div "Transport ID Logward" at bounding box center [264, 64] width 57 height 22
click at [303, 133] on div "Delivery" at bounding box center [322, 140] width 170 height 24
click at [475, 62] on input "text" at bounding box center [435, 64] width 171 height 22
type input "20374809"
click at [537, 66] on icon "search button" at bounding box center [533, 64] width 14 height 14
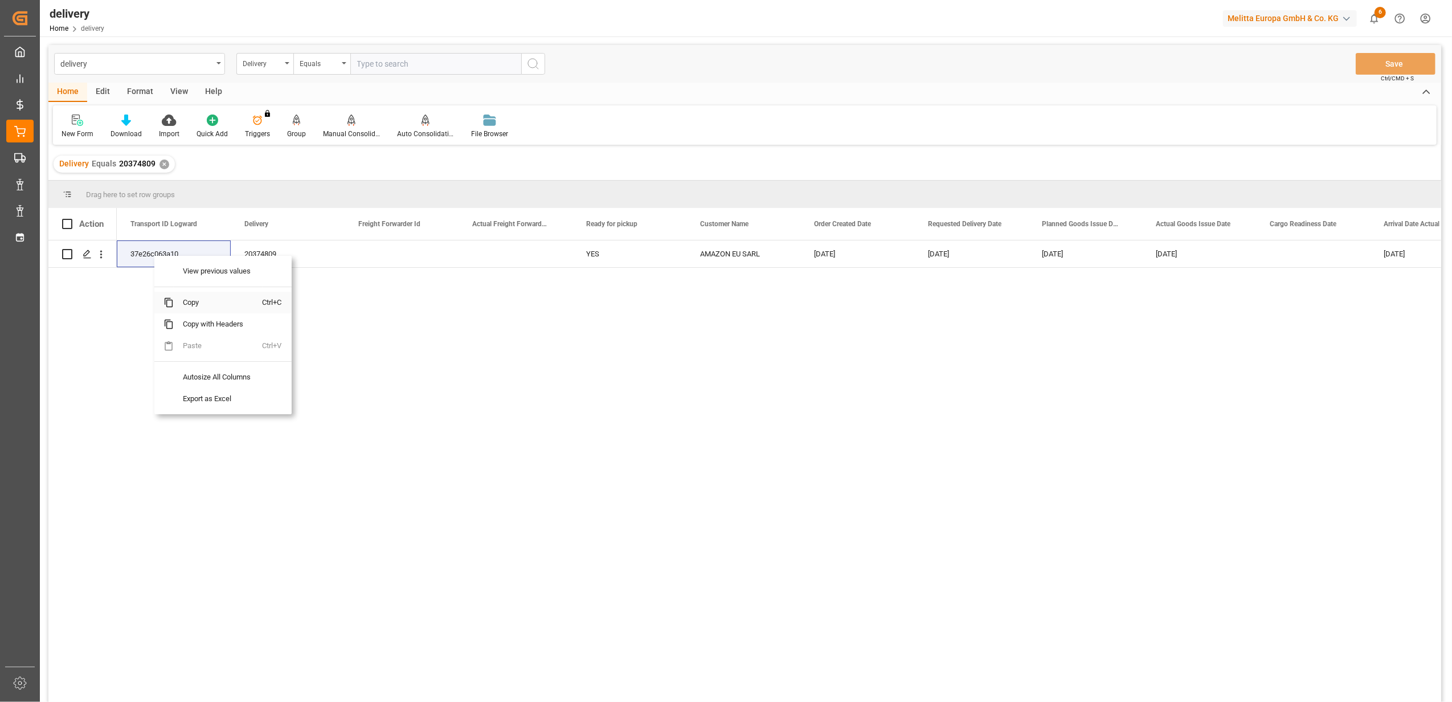
click at [192, 301] on span "Copy" at bounding box center [218, 303] width 89 height 22
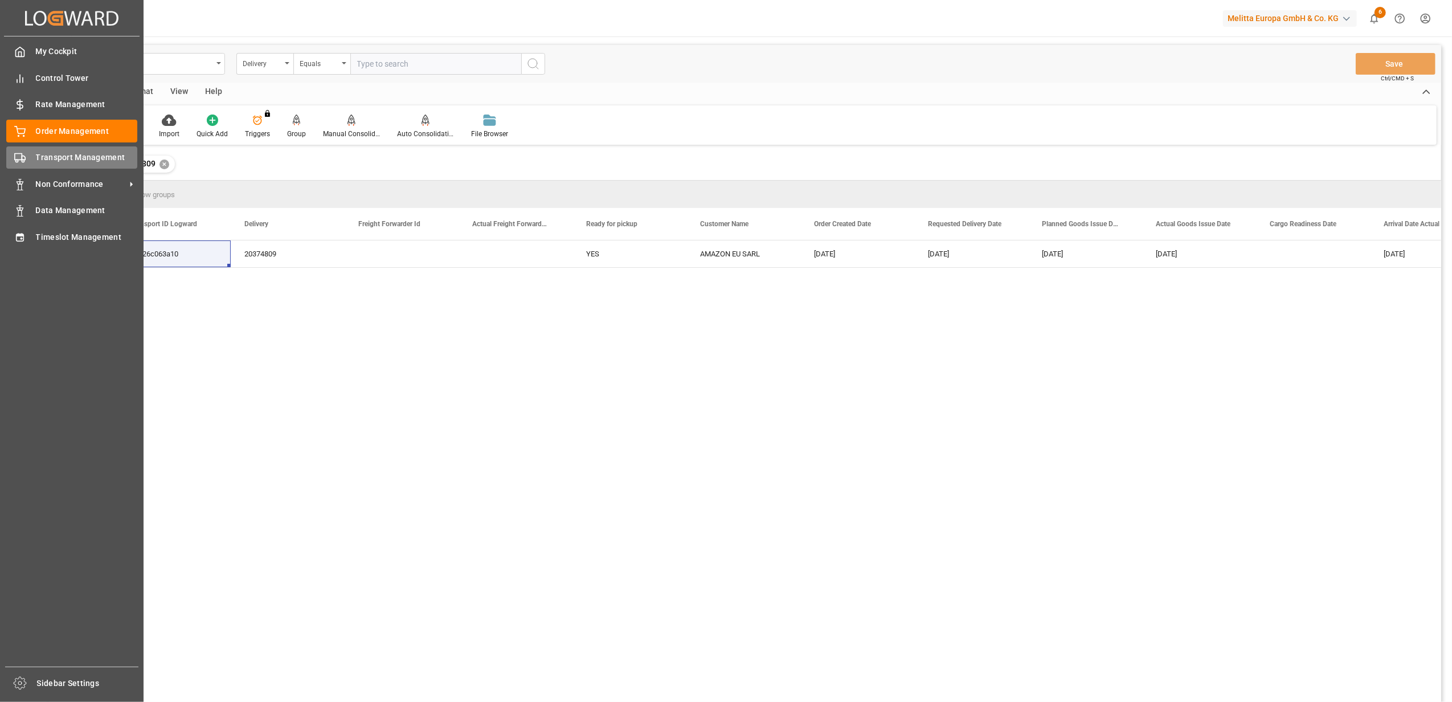
click at [52, 155] on span "Transport Management" at bounding box center [87, 158] width 102 height 12
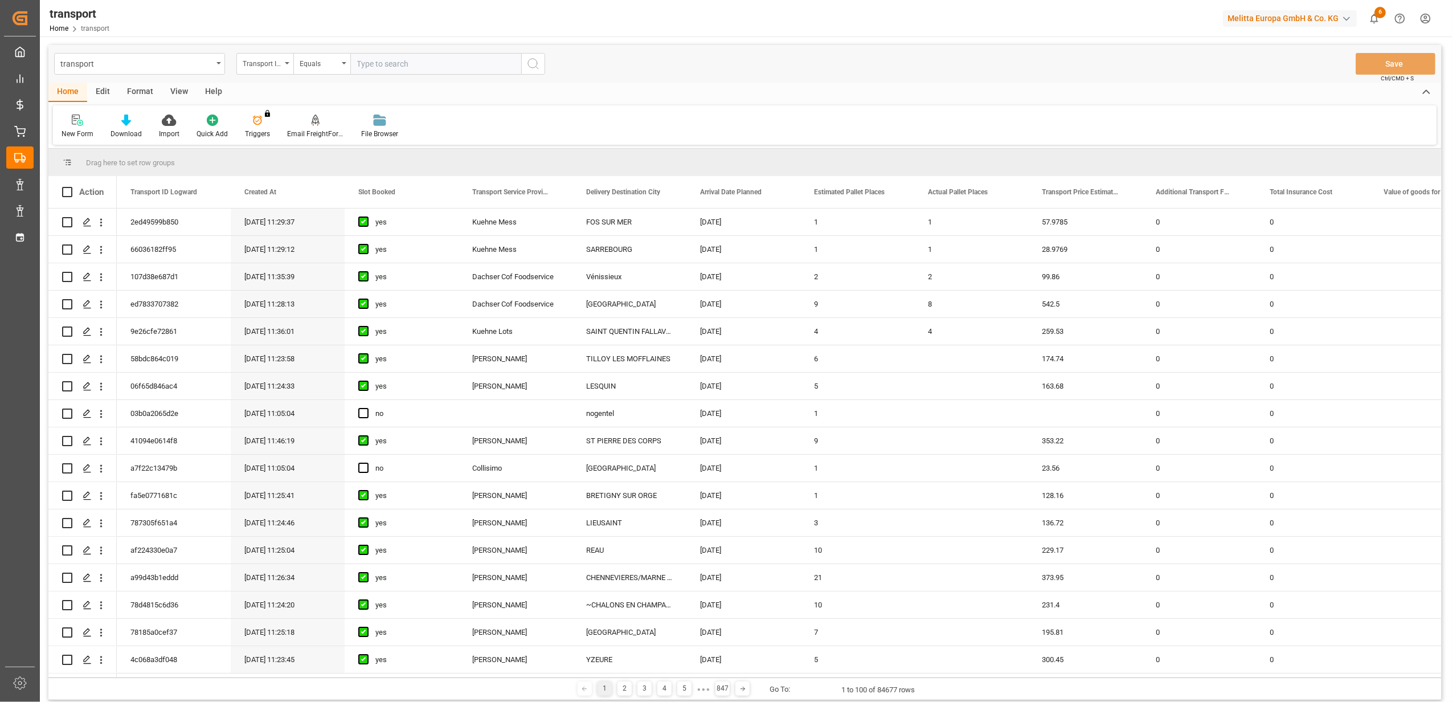
click at [428, 64] on input "text" at bounding box center [435, 64] width 171 height 22
paste input "37e26c063a10"
type input "37e26c063a10"
click at [531, 60] on icon "search button" at bounding box center [533, 64] width 14 height 14
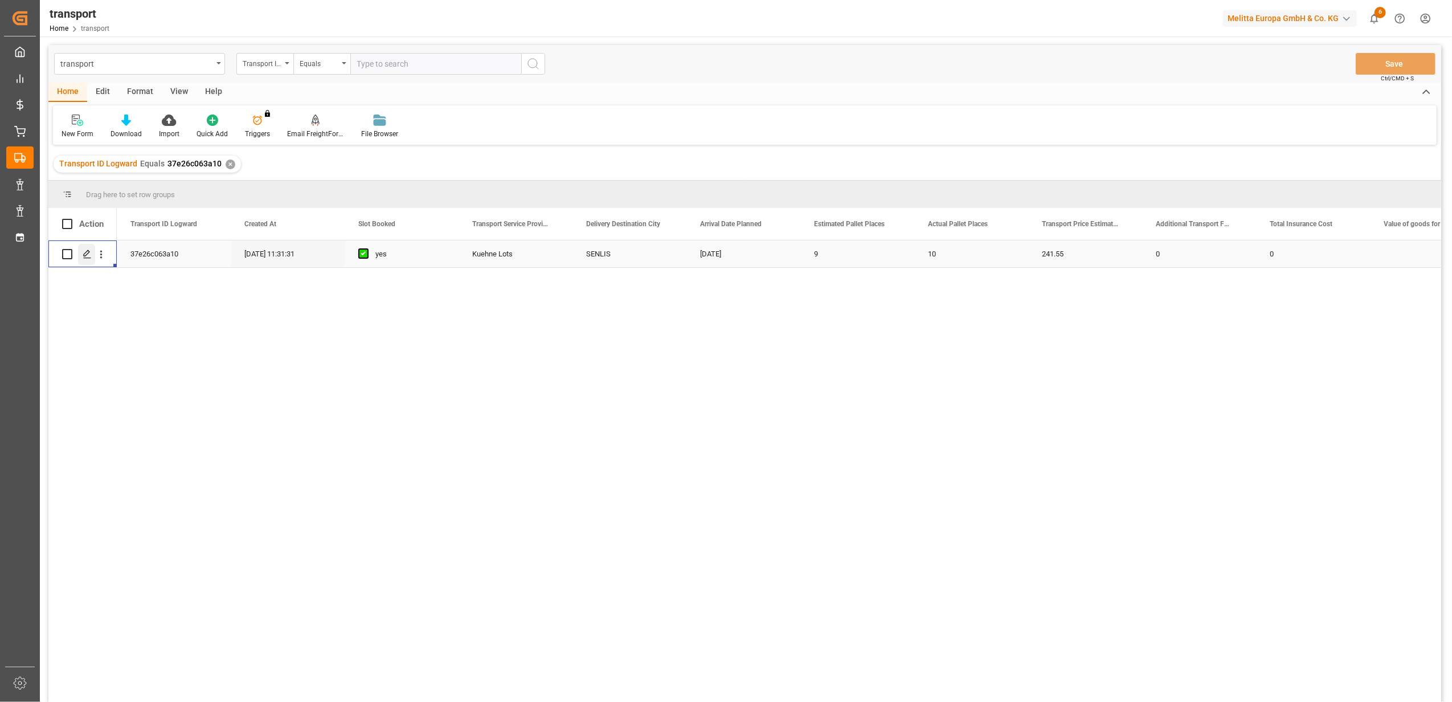
click at [83, 254] on icon "Press SPACE to select this row." at bounding box center [87, 254] width 9 height 9
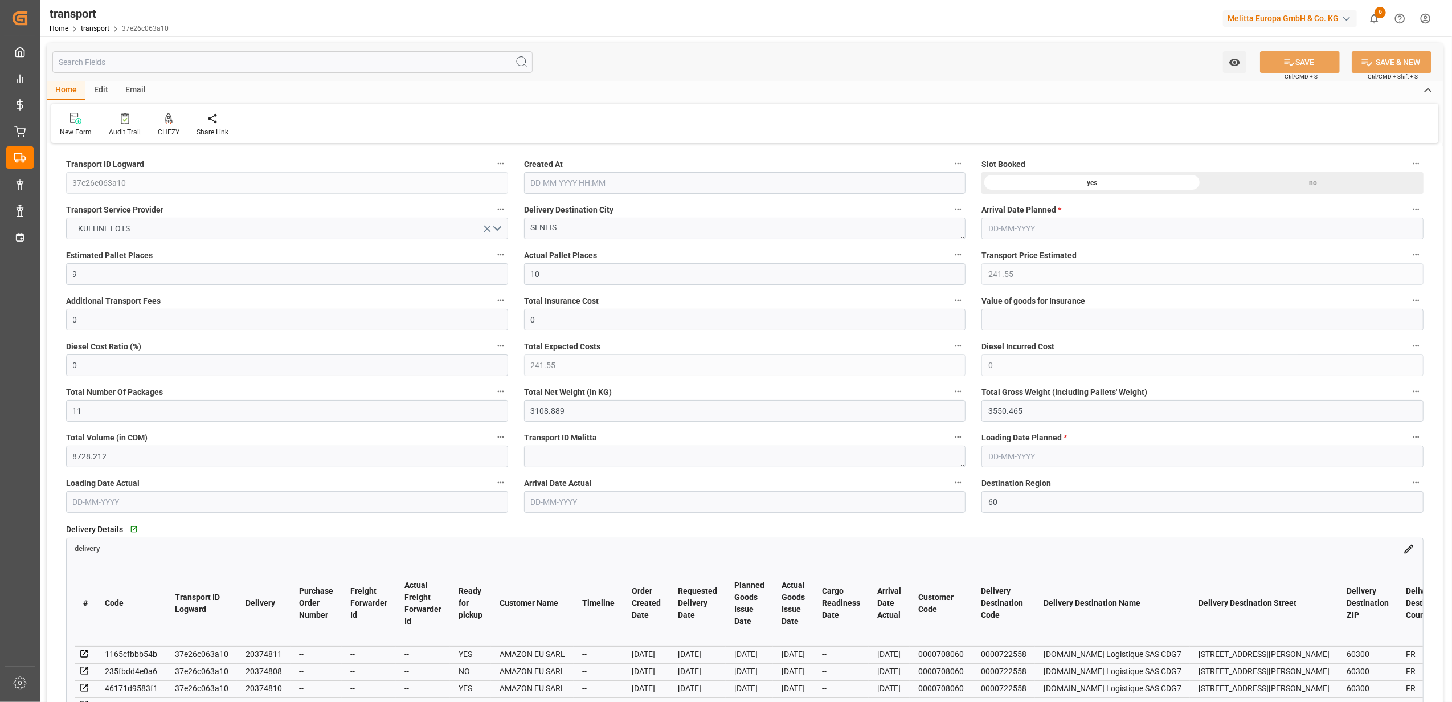
type input "21-07-2025 11:31"
type input "28-07-2025"
type input "24-07-2025"
type input "28-07-2025"
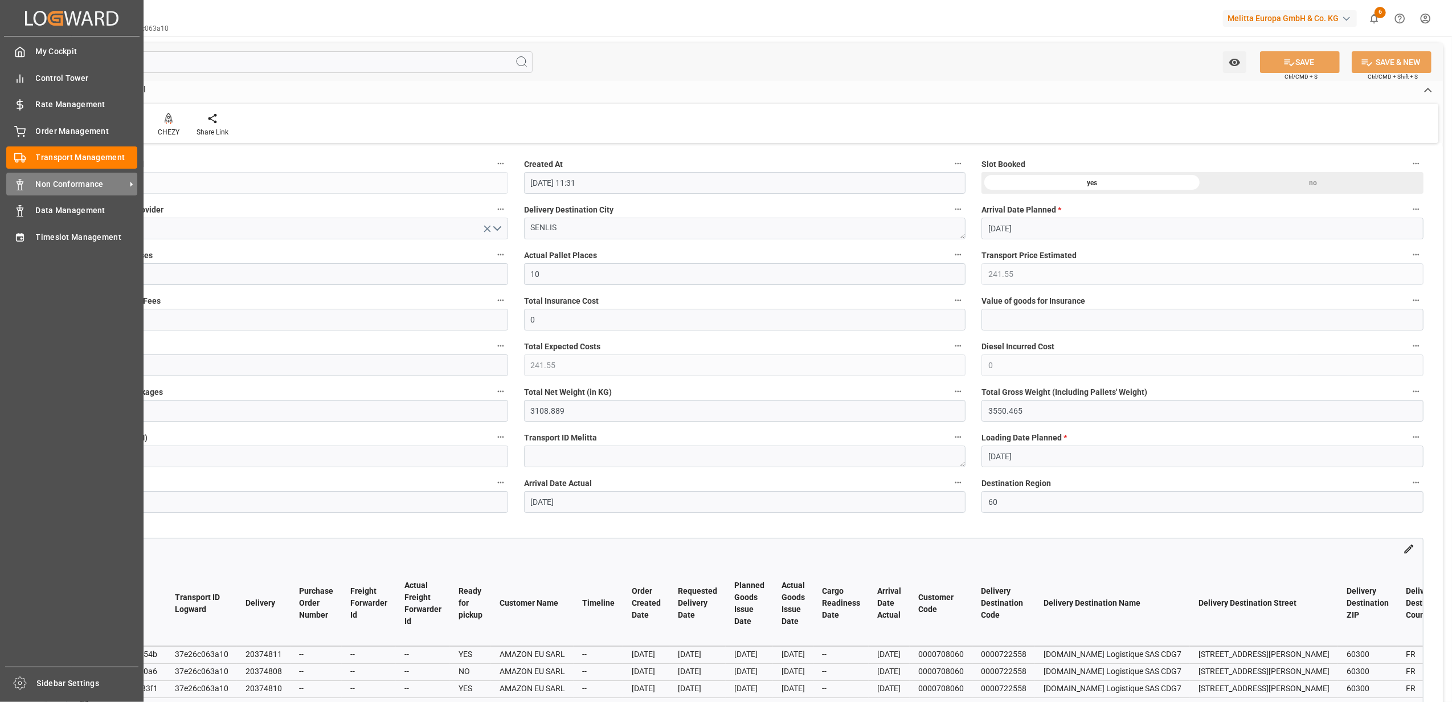
click at [73, 178] on span "Non Conformance" at bounding box center [81, 184] width 90 height 12
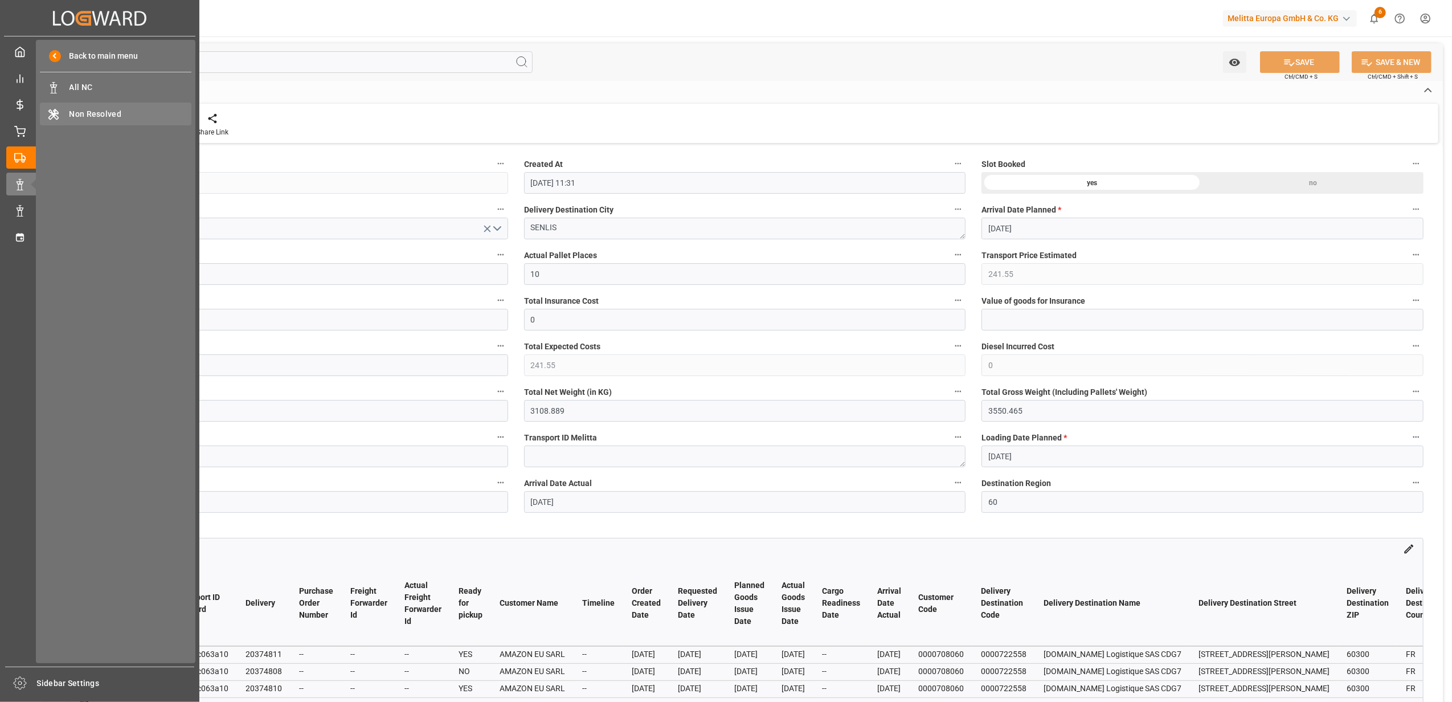
click at [111, 104] on div "Non Resolved Non Resolved" at bounding box center [116, 114] width 152 height 22
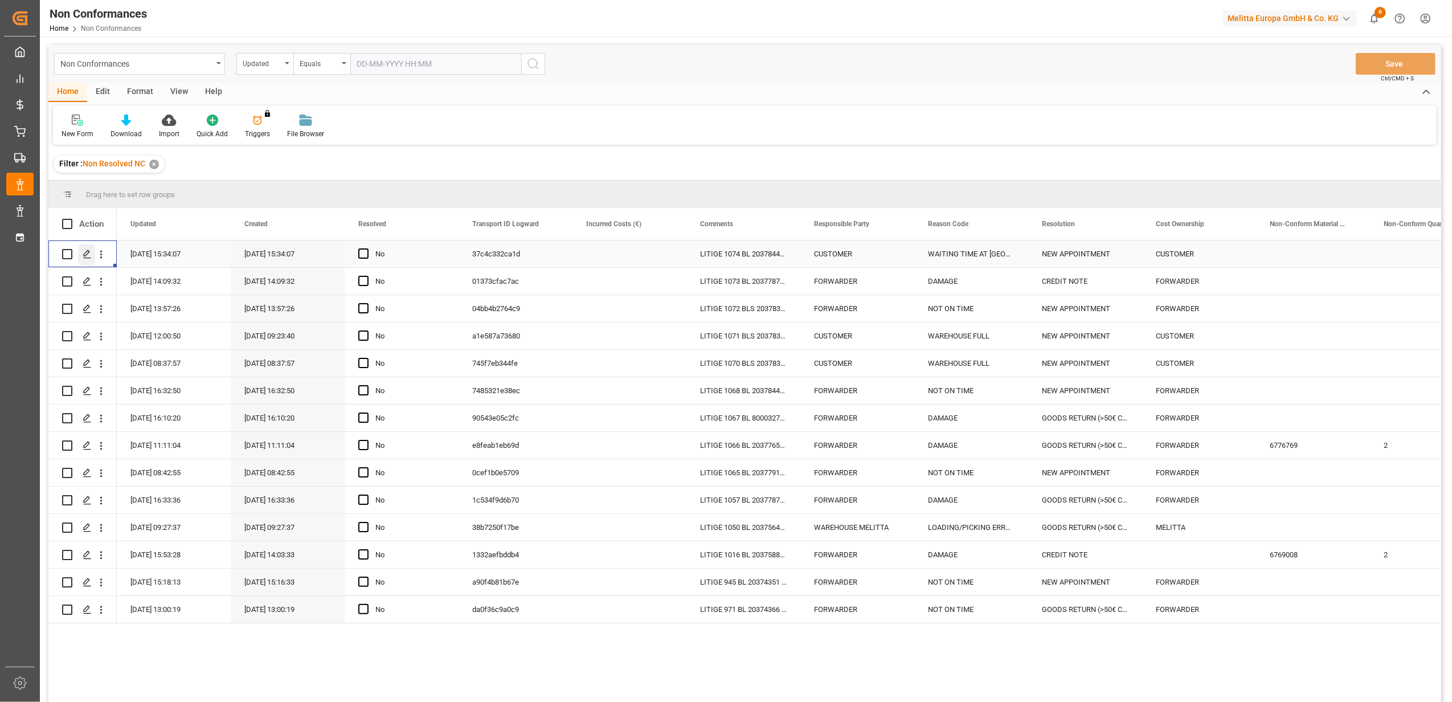
click at [83, 251] on icon "Press SPACE to select this row." at bounding box center [87, 254] width 9 height 9
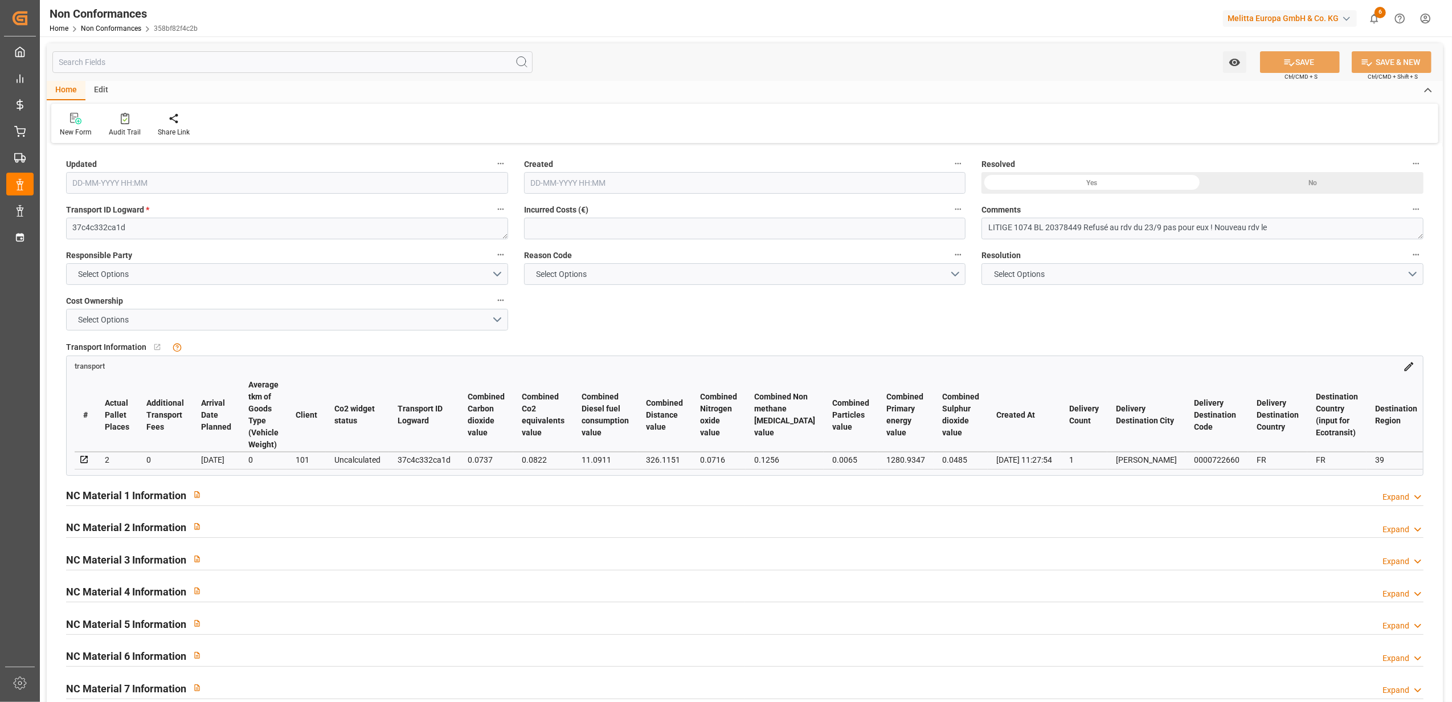
type input "23-09-2025 13:34"
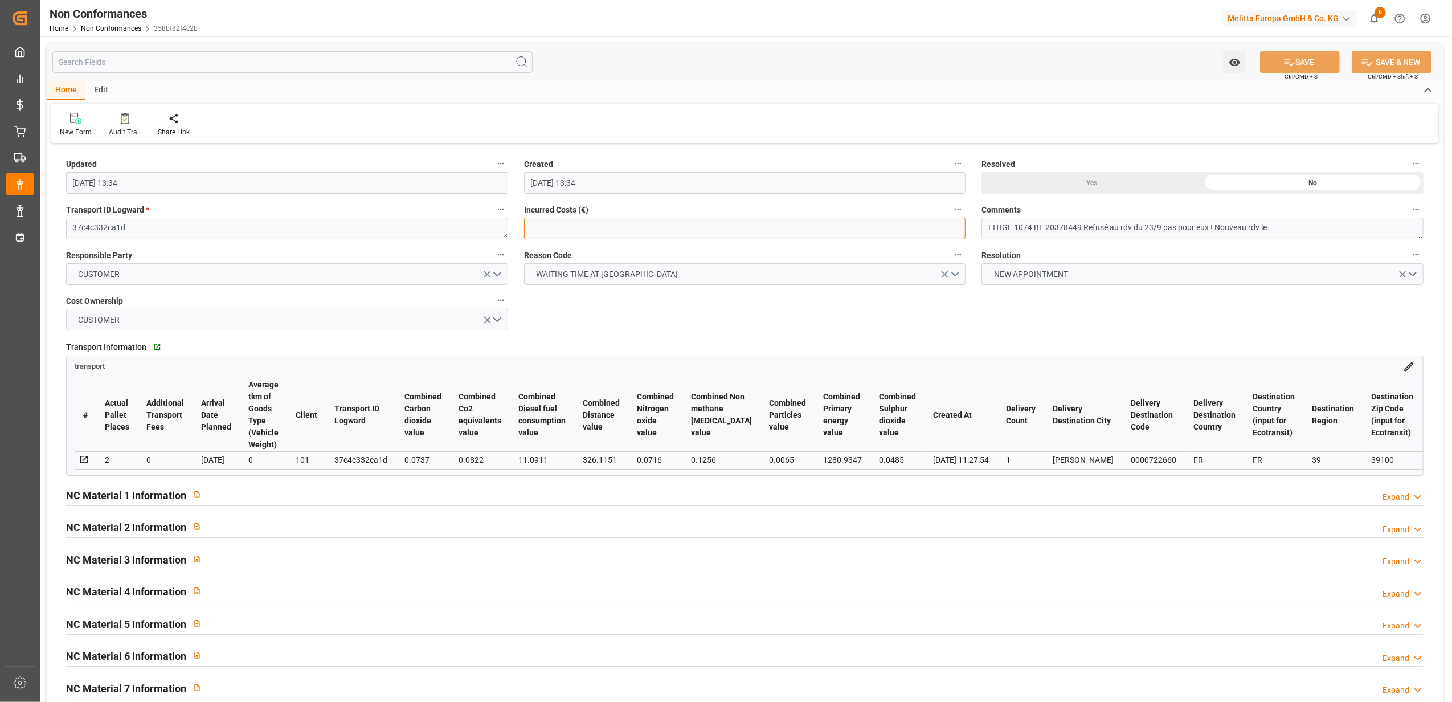
click at [686, 231] on input "text" at bounding box center [745, 229] width 442 height 22
type input "150"
click at [1329, 232] on textarea "LITIGE 1074 BL 20378449 Refusé au rdv du 23/9 pas pour eux ! Nouveau rdv le" at bounding box center [1203, 229] width 442 height 22
type textarea "LITIGE 1074 BL 20378449 Refusé au rdv du 23/9 pas pour eux ! Nouveau rdv le 25/…"
click at [1298, 60] on button "SAVE" at bounding box center [1300, 62] width 80 height 22
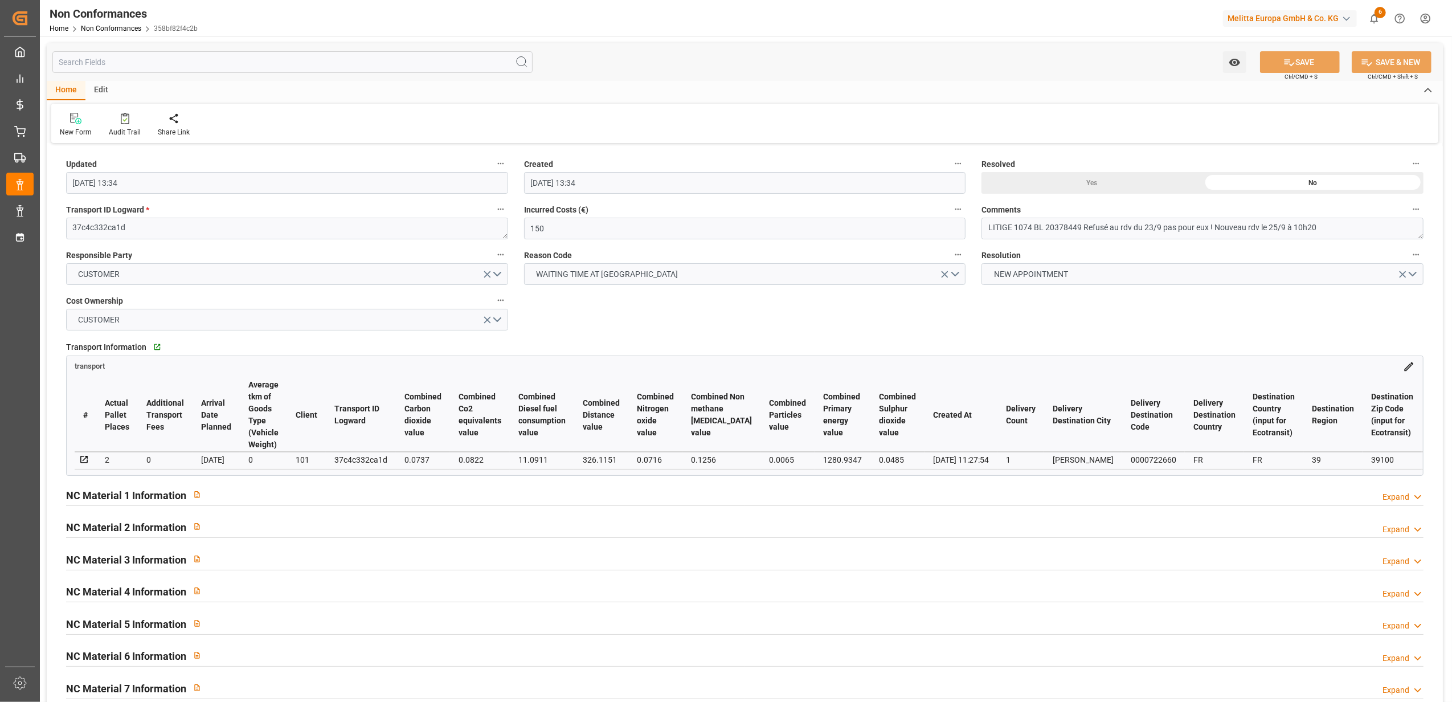
type input "23-09-2025 13:58"
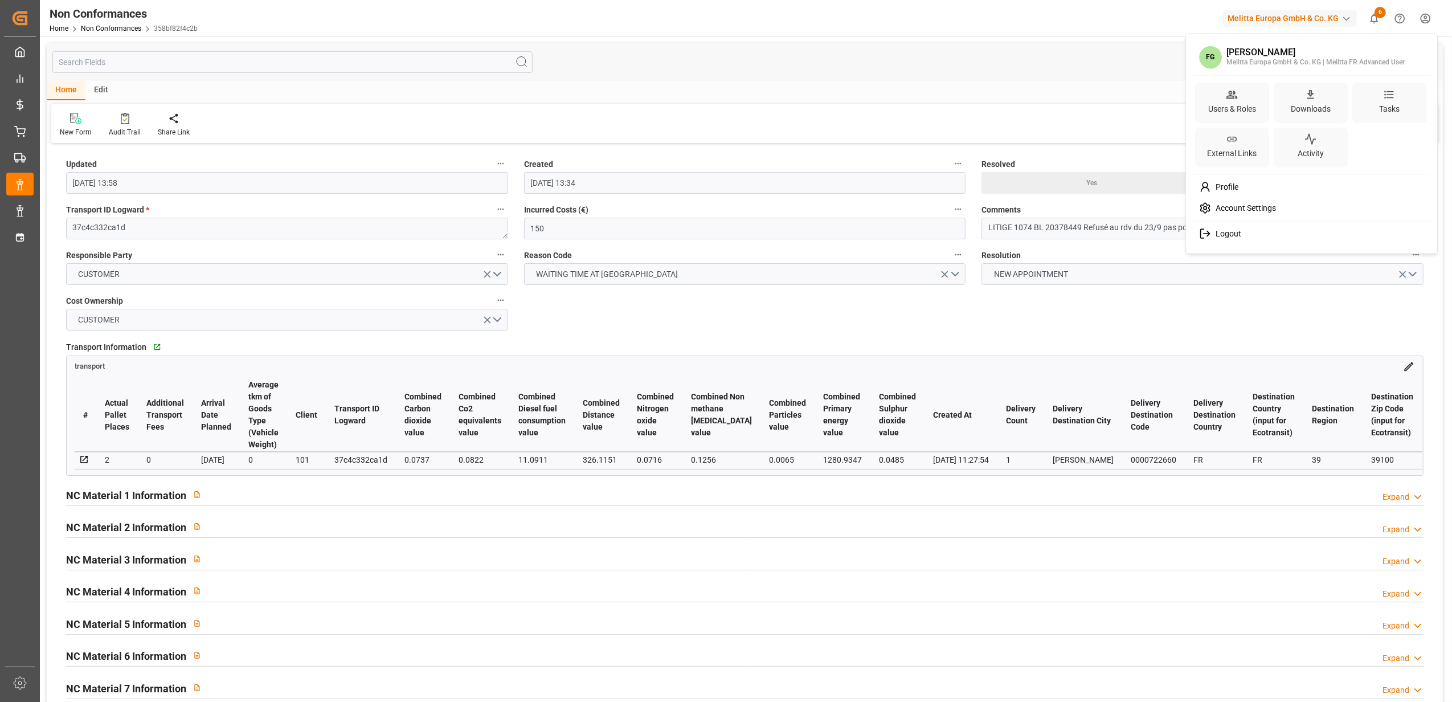
click at [1425, 15] on html "Created by potrace 1.15, written by Peter Selinger 2001-2017 Created by potrace…" at bounding box center [726, 351] width 1452 height 702
click at [1285, 235] on div "Logout" at bounding box center [1312, 233] width 234 height 21
